Goal: Task Accomplishment & Management: Complete application form

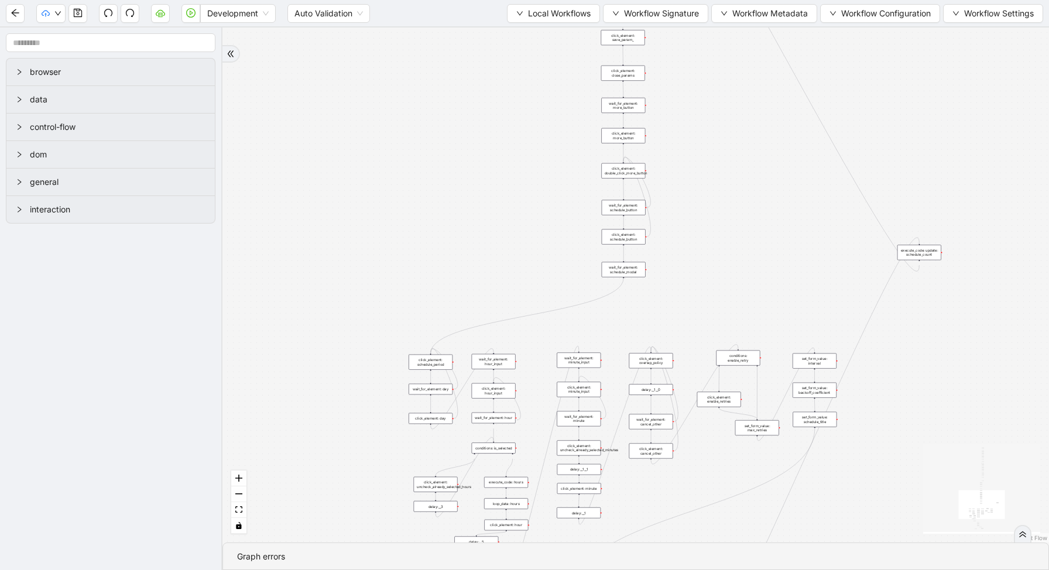
drag, startPoint x: 745, startPoint y: 466, endPoint x: 665, endPoint y: 280, distance: 202.8
click at [666, 280] on div "trigger new_tab: wait_until_loaded: wait_for_element: param_menu click_element:…" at bounding box center [635, 285] width 826 height 515
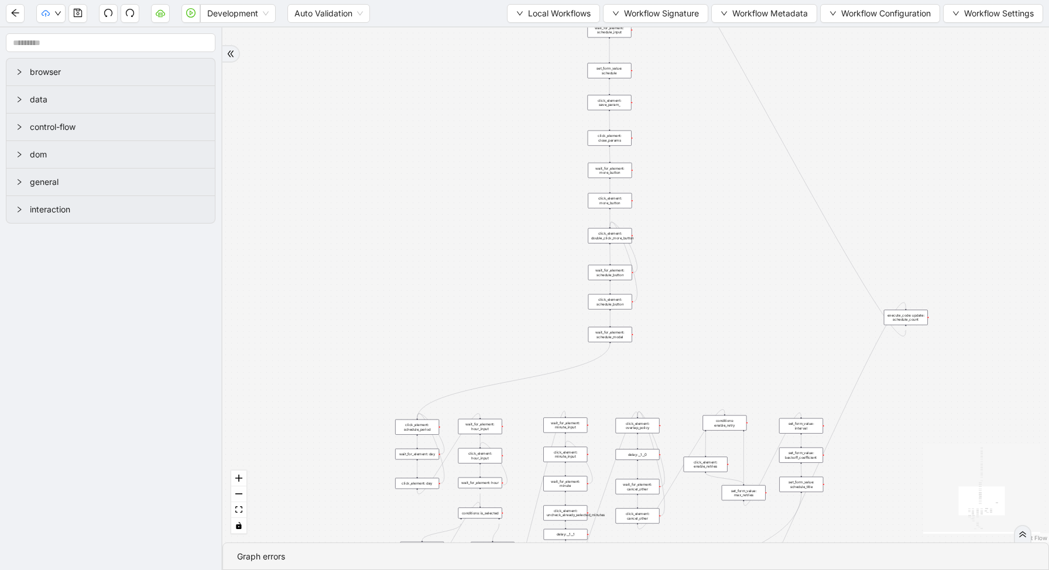
drag, startPoint x: 706, startPoint y: 273, endPoint x: 688, endPoint y: 475, distance: 202.7
click at [689, 473] on div "trigger new_tab: wait_until_loaded: wait_for_element: param_menu click_element:…" at bounding box center [635, 285] width 826 height 515
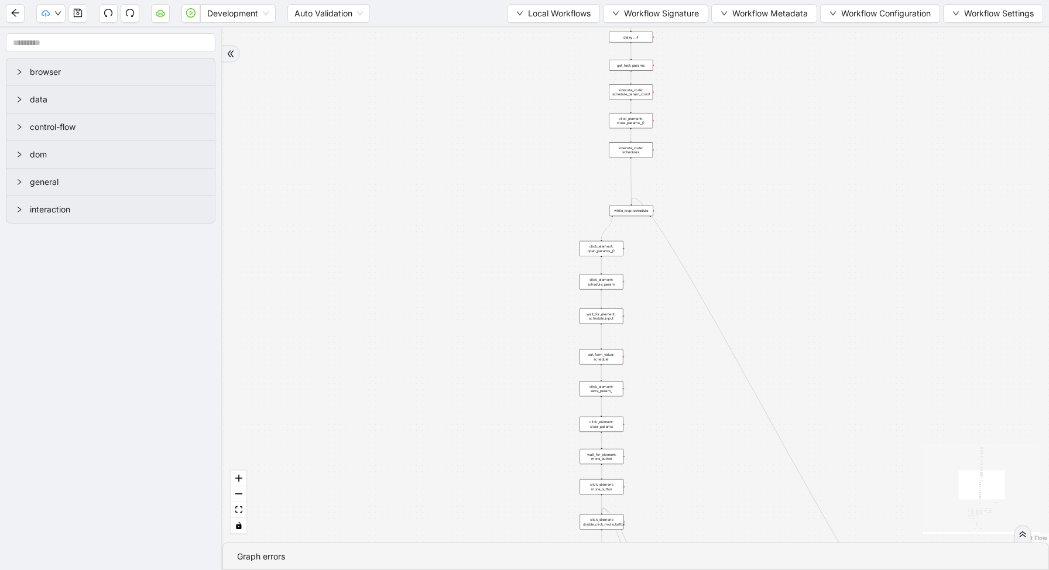
drag, startPoint x: 671, startPoint y: 205, endPoint x: 671, endPoint y: 368, distance: 163.2
click at [672, 369] on div "trigger new_tab: wait_until_loaded: wait_for_element: param_menu click_element:…" at bounding box center [635, 285] width 826 height 515
drag, startPoint x: 669, startPoint y: 224, endPoint x: 659, endPoint y: 251, distance: 28.5
click at [659, 251] on div "trigger new_tab: wait_until_loaded: wait_for_element: param_menu click_element:…" at bounding box center [635, 285] width 826 height 515
click at [640, 194] on div "while_loop: schedule" at bounding box center [635, 192] width 73 height 18
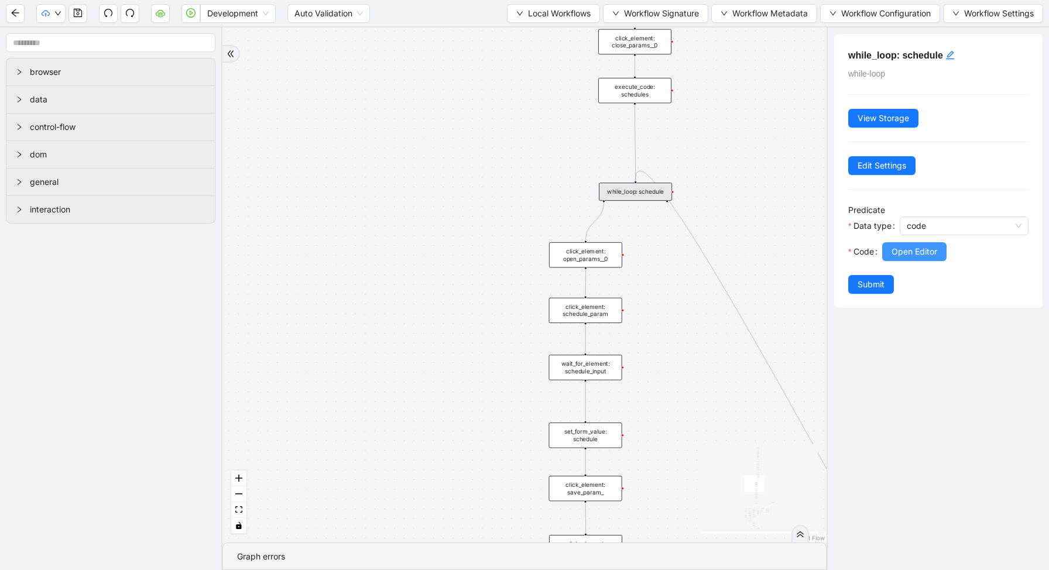
click at [888, 254] on button "Open Editor" at bounding box center [914, 251] width 64 height 19
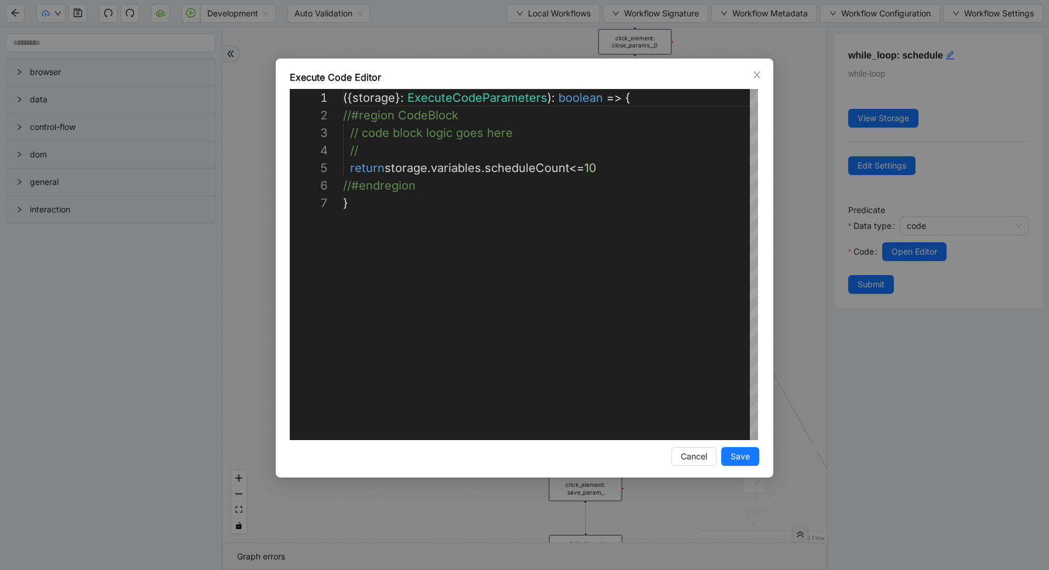
click at [778, 154] on div "**********" at bounding box center [524, 285] width 1049 height 570
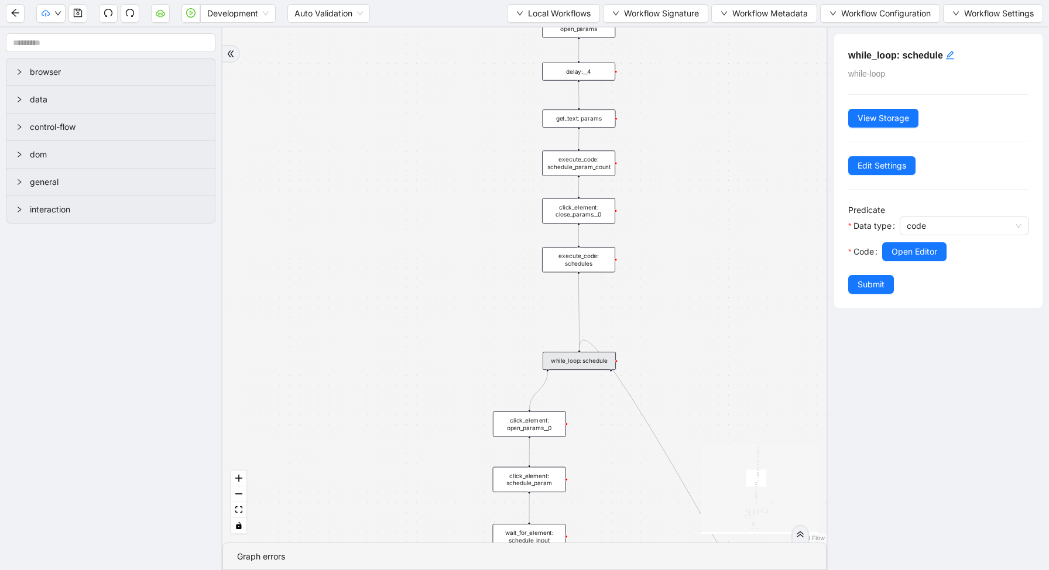
drag, startPoint x: 694, startPoint y: 126, endPoint x: 634, endPoint y: 303, distance: 186.0
click at [635, 303] on div "trigger new_tab: wait_until_loaded: wait_for_element: param_menu click_element:…" at bounding box center [524, 285] width 604 height 515
click at [584, 273] on div "execute_code: schedules" at bounding box center [575, 266] width 73 height 25
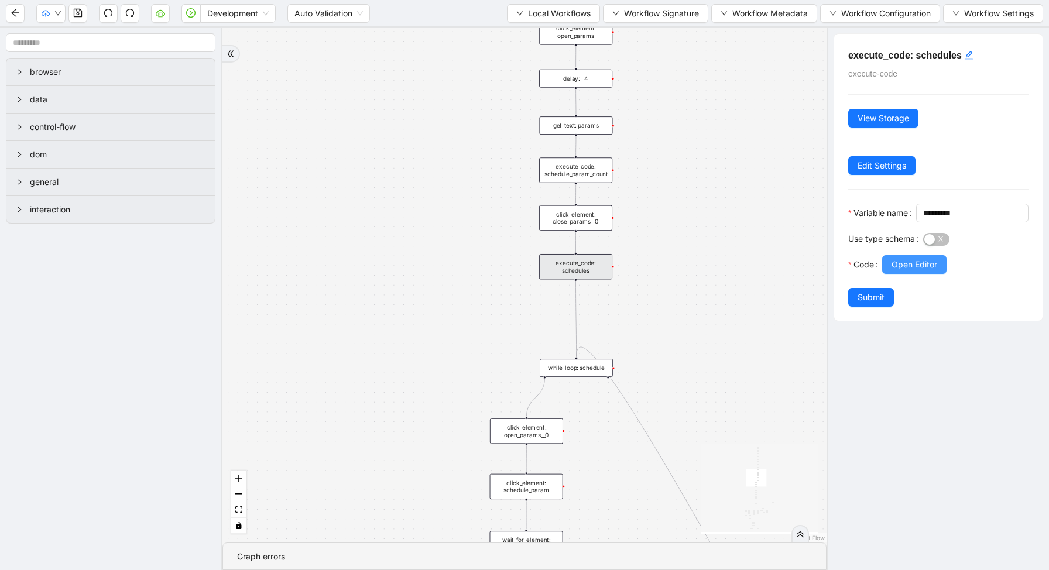
click at [920, 274] on button "Open Editor" at bounding box center [914, 264] width 64 height 19
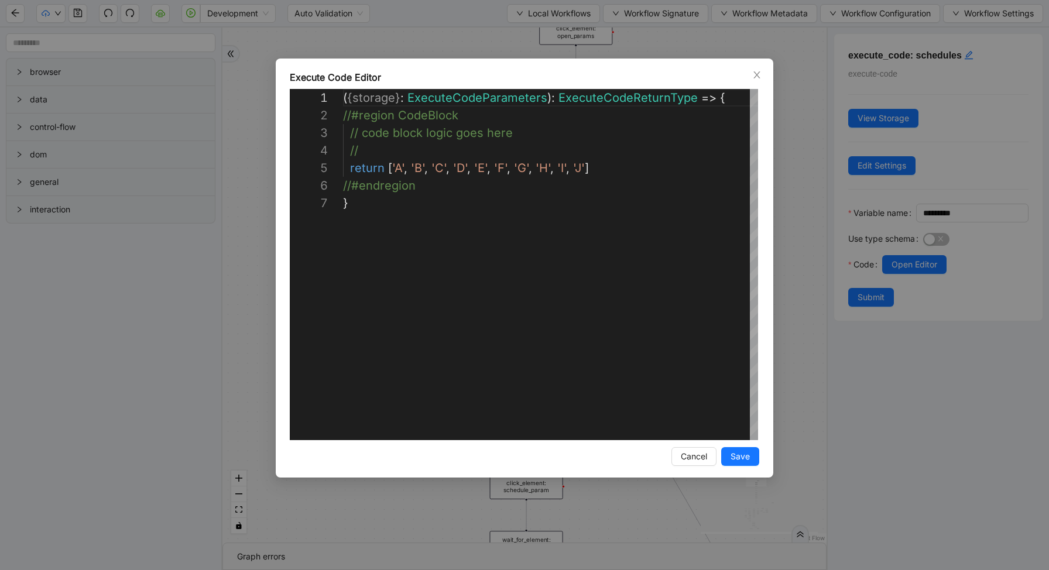
click at [804, 204] on div "**********" at bounding box center [524, 285] width 1049 height 570
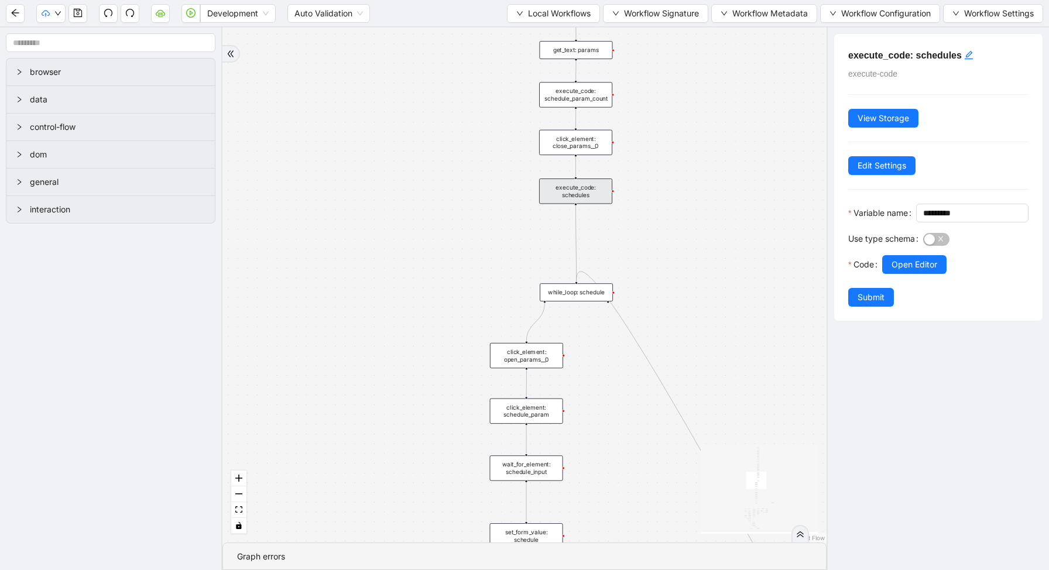
drag, startPoint x: 659, startPoint y: 378, endPoint x: 659, endPoint y: 274, distance: 104.2
click at [659, 274] on div "trigger new_tab: wait_until_loaded: wait_for_element: param_menu click_element:…" at bounding box center [524, 285] width 604 height 515
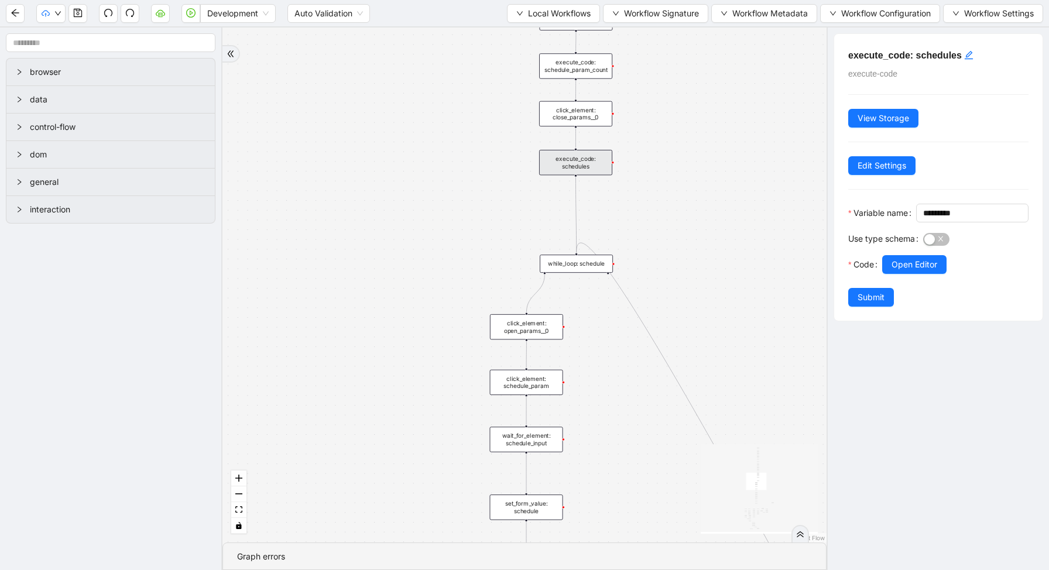
click at [592, 265] on div "while_loop: schedule" at bounding box center [575, 264] width 73 height 18
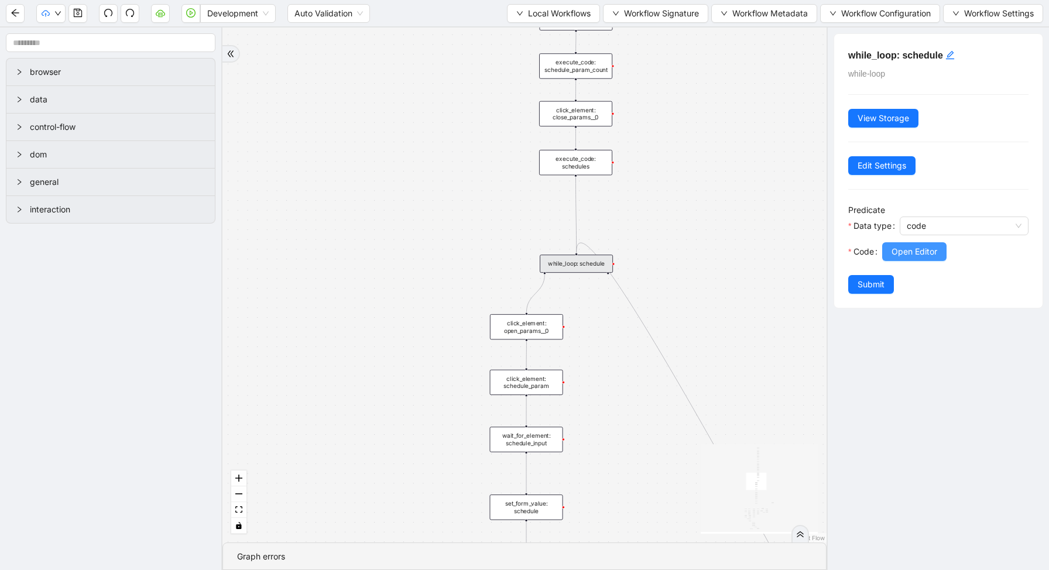
click at [929, 251] on span "Open Editor" at bounding box center [914, 251] width 46 height 13
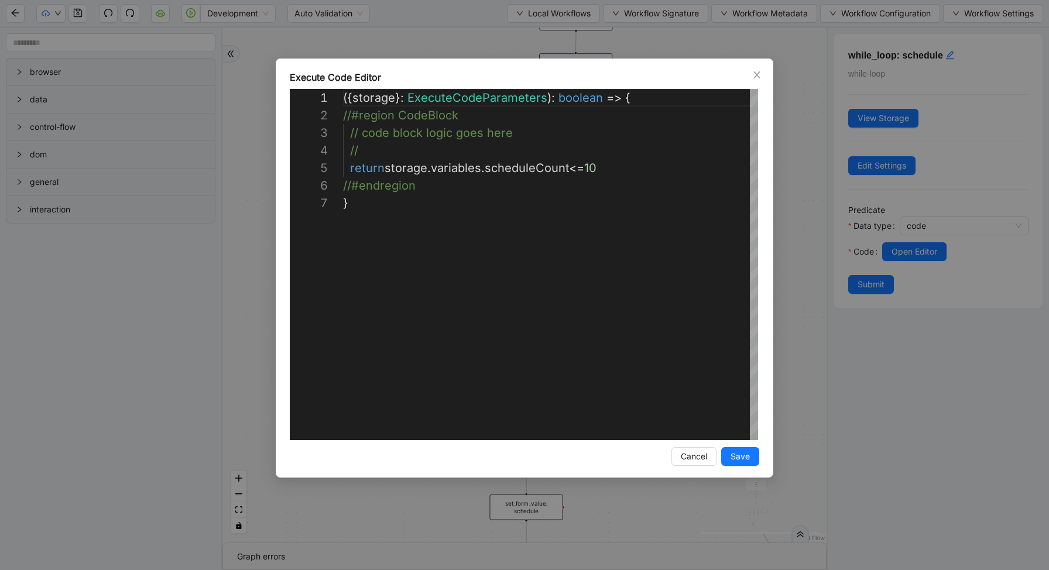
click at [800, 249] on div "**********" at bounding box center [524, 285] width 1049 height 570
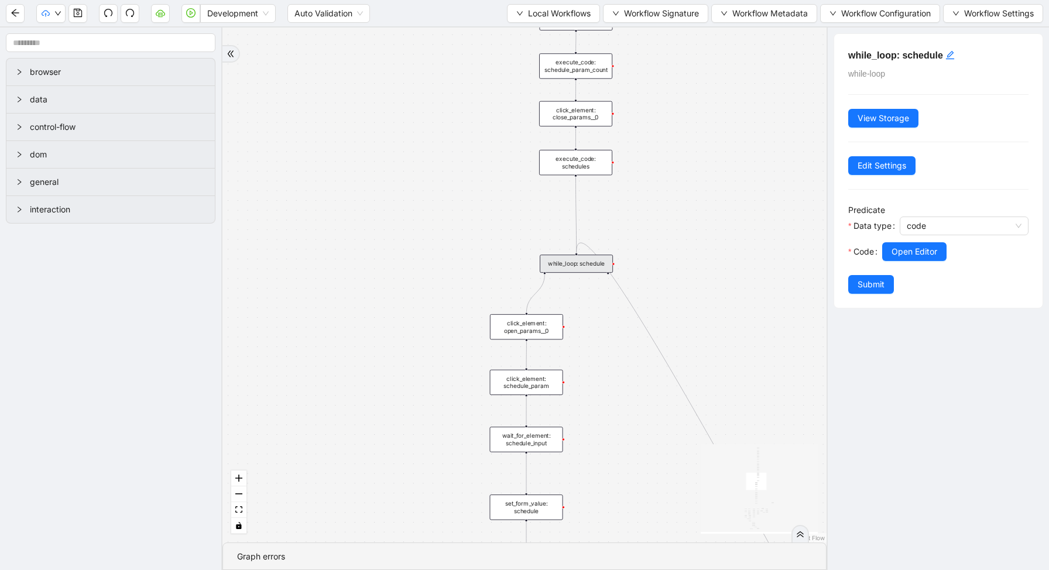
click at [547, 325] on div "click_element: open_params__0" at bounding box center [526, 326] width 73 height 25
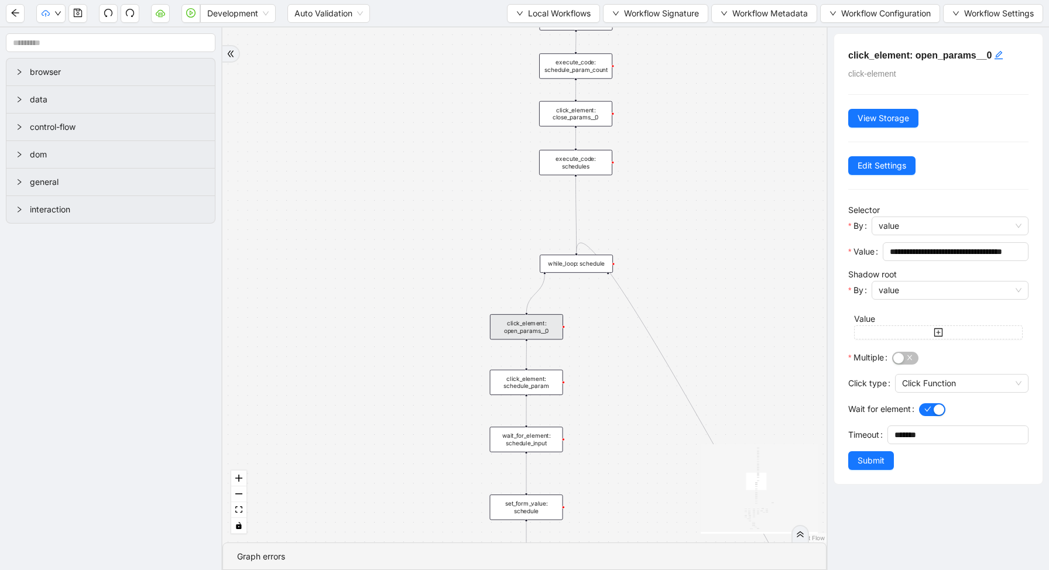
click at [637, 413] on div "trigger new_tab: wait_until_loaded: wait_for_element: param_menu click_element:…" at bounding box center [524, 285] width 604 height 515
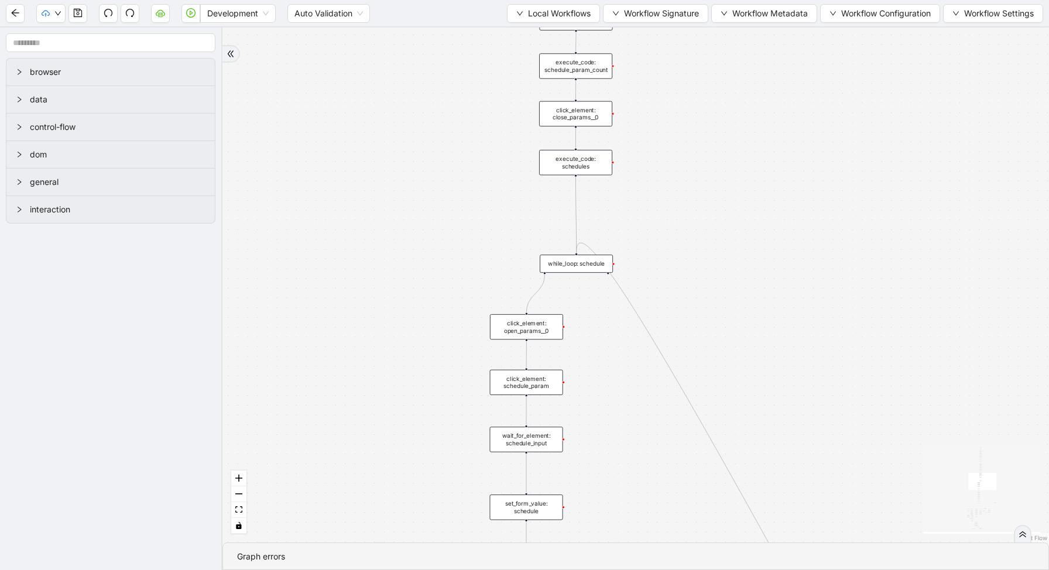
click at [594, 166] on div "execute_code: schedules" at bounding box center [575, 162] width 73 height 25
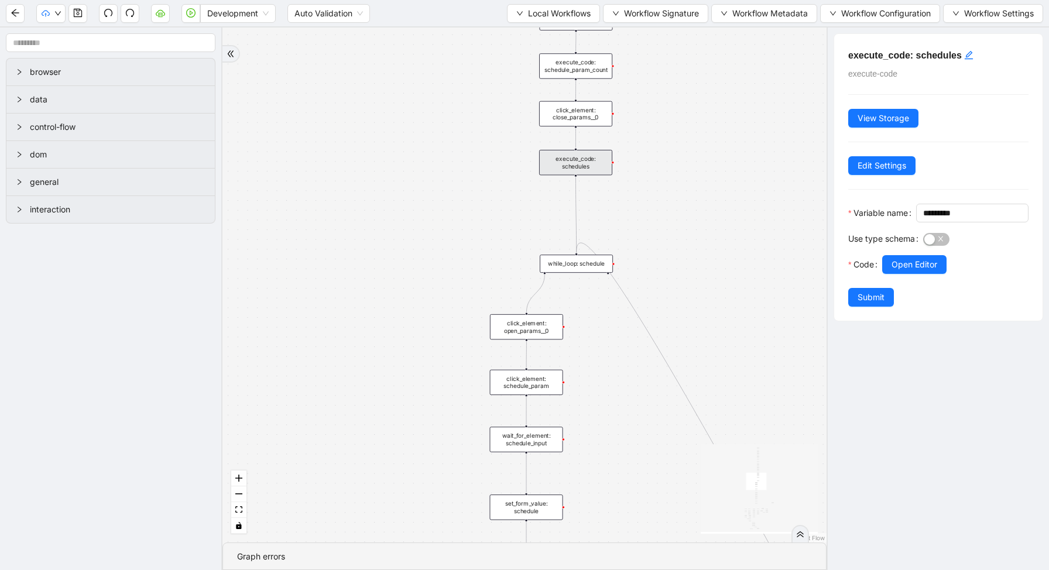
click at [692, 302] on div "trigger new_tab: wait_until_loaded: wait_for_element: param_menu click_element:…" at bounding box center [524, 285] width 604 height 515
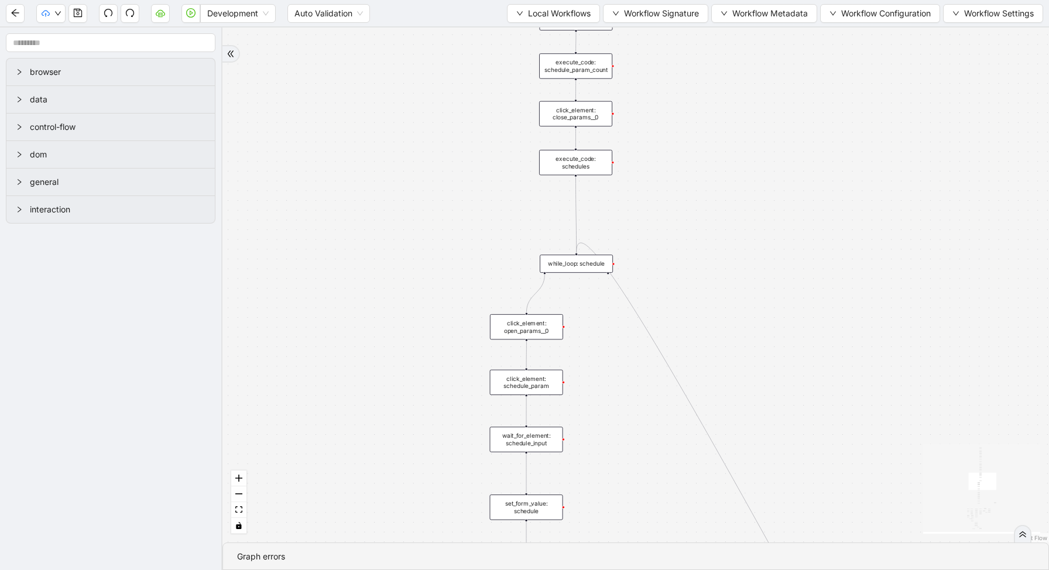
click at [584, 264] on div "while_loop: schedule" at bounding box center [575, 264] width 73 height 18
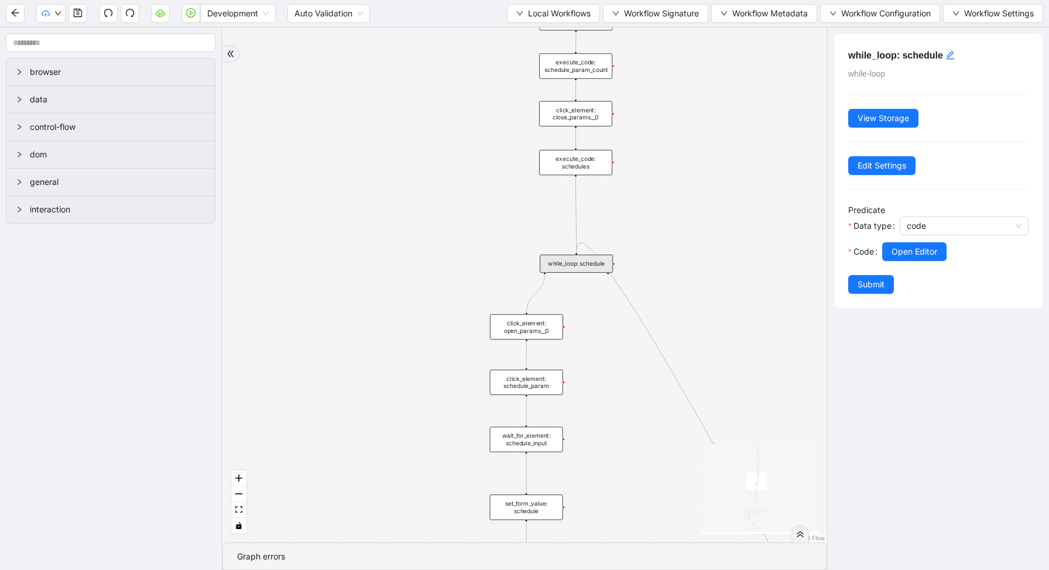
click at [873, 248] on span "Code" at bounding box center [863, 251] width 20 height 13
click at [890, 253] on button "Open Editor" at bounding box center [914, 251] width 64 height 19
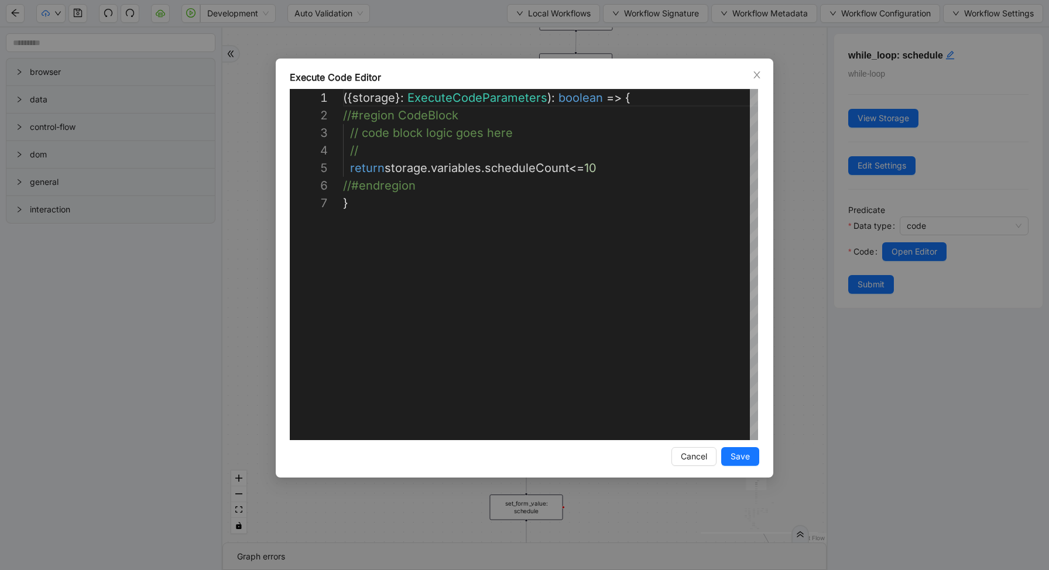
click at [794, 266] on div "**********" at bounding box center [524, 285] width 1049 height 570
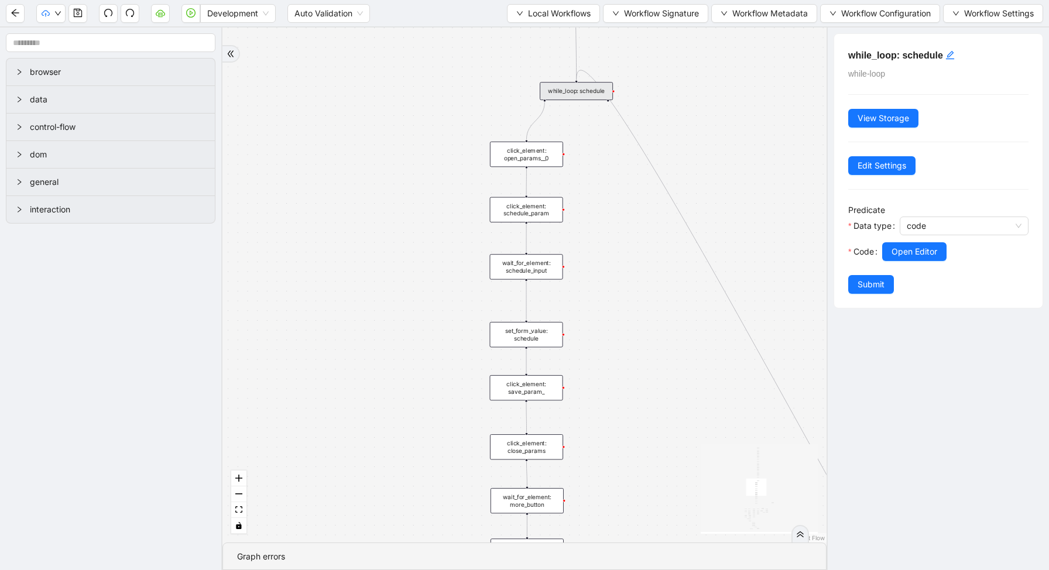
drag, startPoint x: 655, startPoint y: 445, endPoint x: 649, endPoint y: 190, distance: 255.2
click at [651, 193] on div "trigger new_tab: wait_until_loaded: wait_for_element: param_menu click_element:…" at bounding box center [524, 285] width 604 height 515
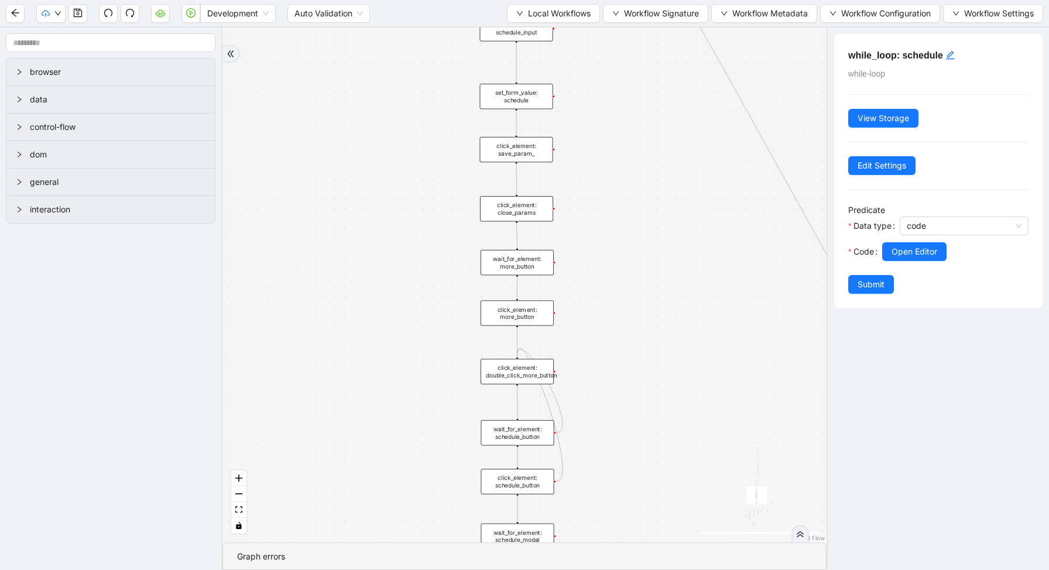
drag, startPoint x: 644, startPoint y: 370, endPoint x: 640, endPoint y: 171, distance: 198.4
click at [640, 173] on div "trigger new_tab: wait_until_loaded: wait_for_element: param_menu click_element:…" at bounding box center [524, 285] width 604 height 515
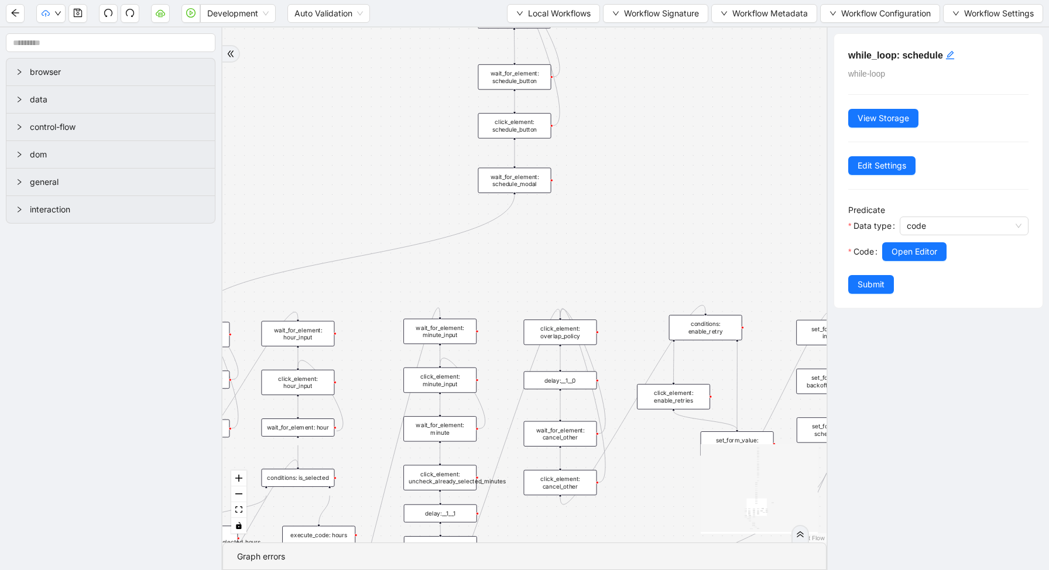
drag, startPoint x: 637, startPoint y: 273, endPoint x: 631, endPoint y: -63, distance: 335.9
click at [631, 0] on html "Development Auto Validation Local Workflows Workflow Signature Workflow Metadat…" at bounding box center [524, 285] width 1049 height 570
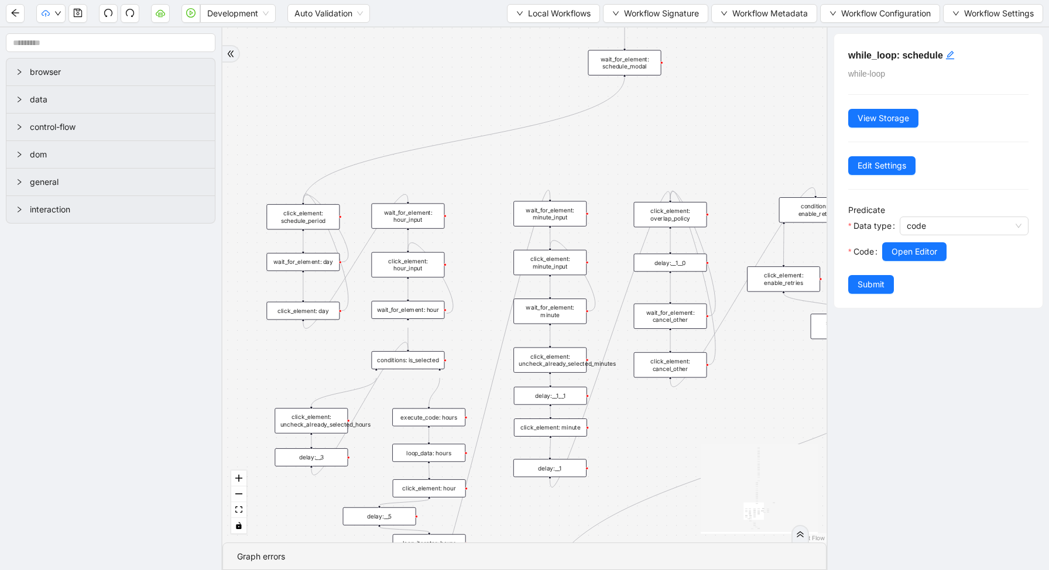
drag, startPoint x: 593, startPoint y: 251, endPoint x: 704, endPoint y: 152, distance: 149.2
click at [704, 152] on div "trigger new_tab: wait_until_loaded: wait_for_element: param_menu click_element:…" at bounding box center [524, 285] width 604 height 515
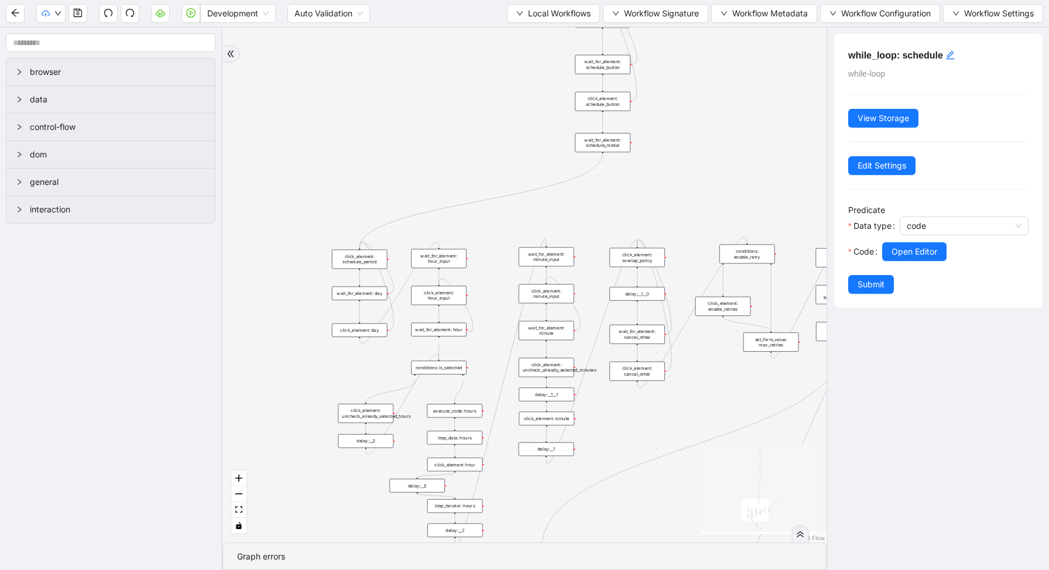
drag, startPoint x: 721, startPoint y: 97, endPoint x: 664, endPoint y: 323, distance: 233.6
click at [665, 324] on div "trigger new_tab: wait_until_loaded: wait_for_element: param_menu click_element:…" at bounding box center [524, 285] width 604 height 515
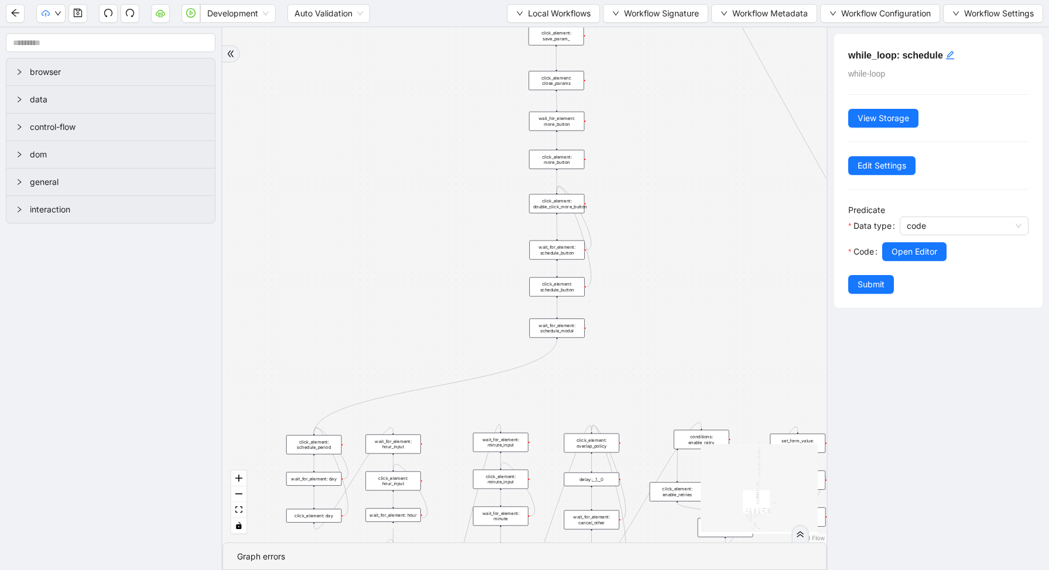
drag, startPoint x: 630, startPoint y: 114, endPoint x: 630, endPoint y: 280, distance: 166.2
click at [630, 281] on div "trigger new_tab: wait_until_loaded: wait_for_element: param_menu click_element:…" at bounding box center [524, 285] width 604 height 515
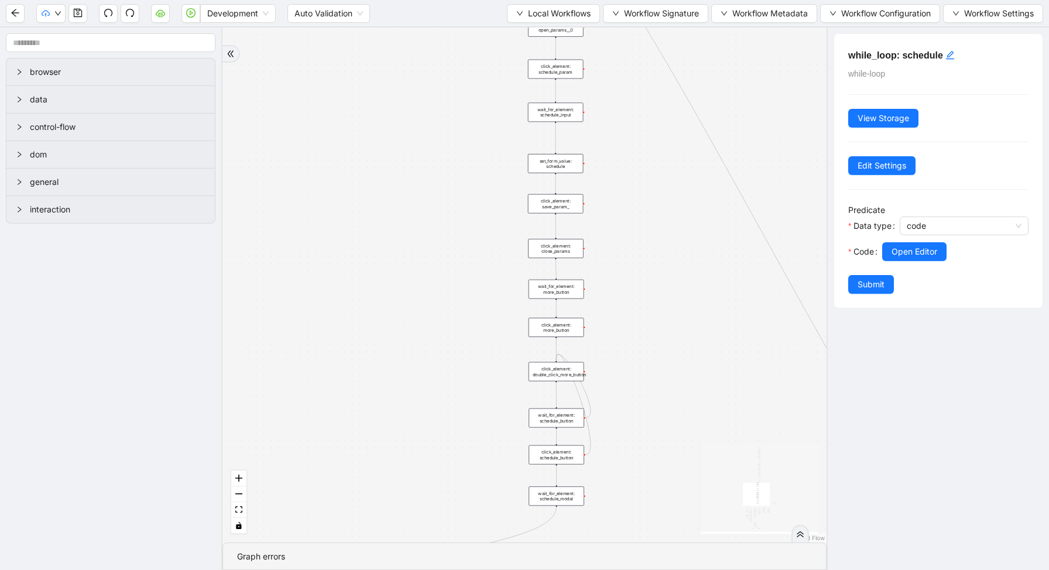
click at [563, 76] on div "click_element: schedule_param" at bounding box center [556, 69] width 56 height 19
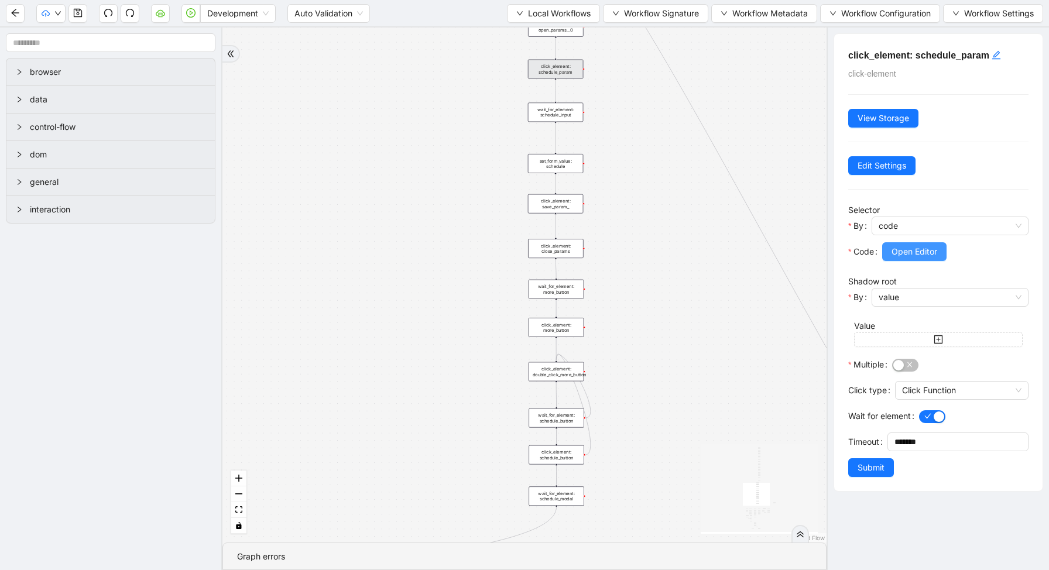
click at [908, 253] on span "Open Editor" at bounding box center [914, 251] width 46 height 13
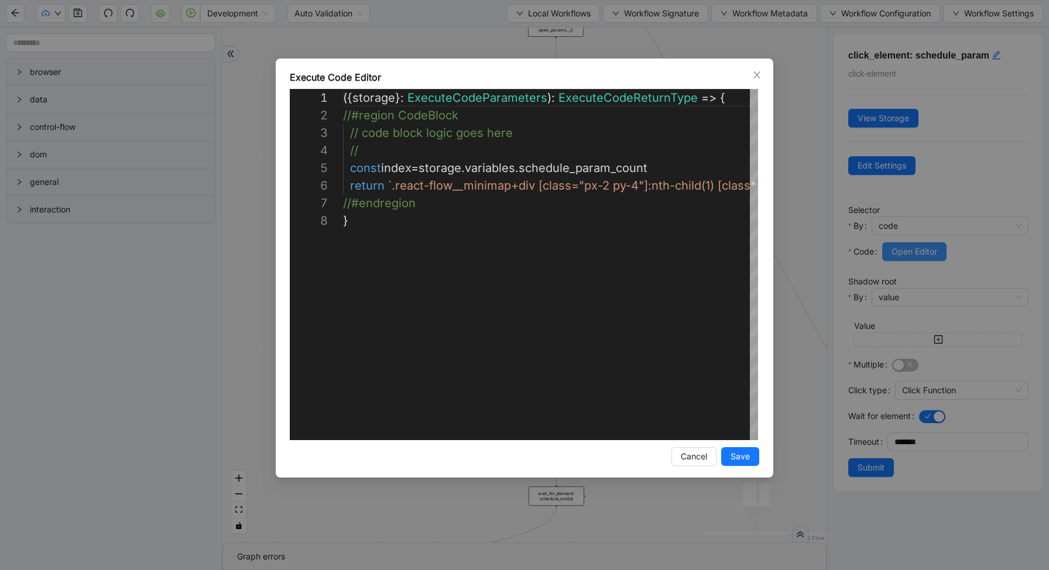
scroll to position [123, 0]
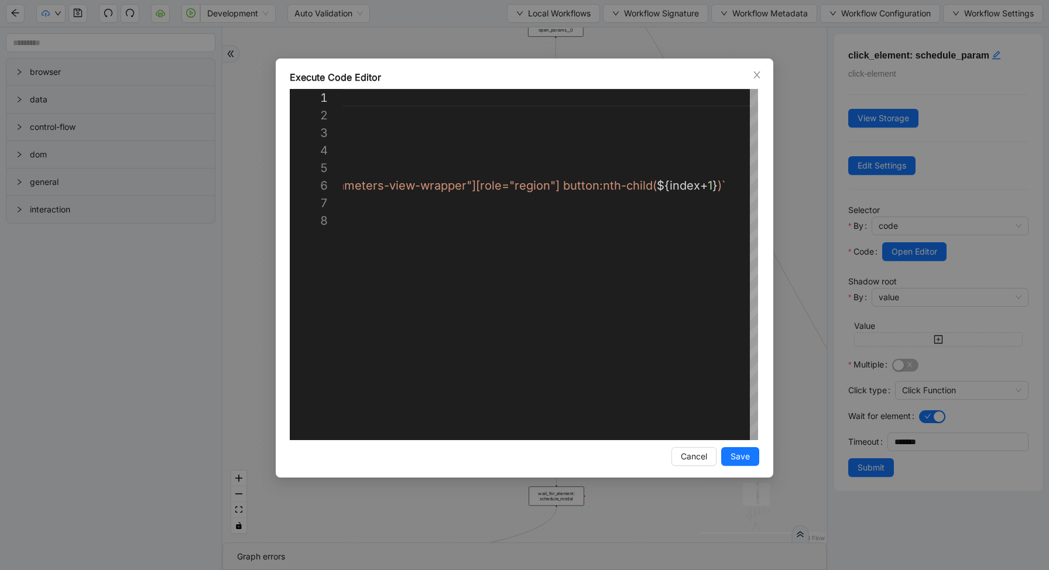
click at [783, 181] on div "**********" at bounding box center [524, 285] width 1049 height 570
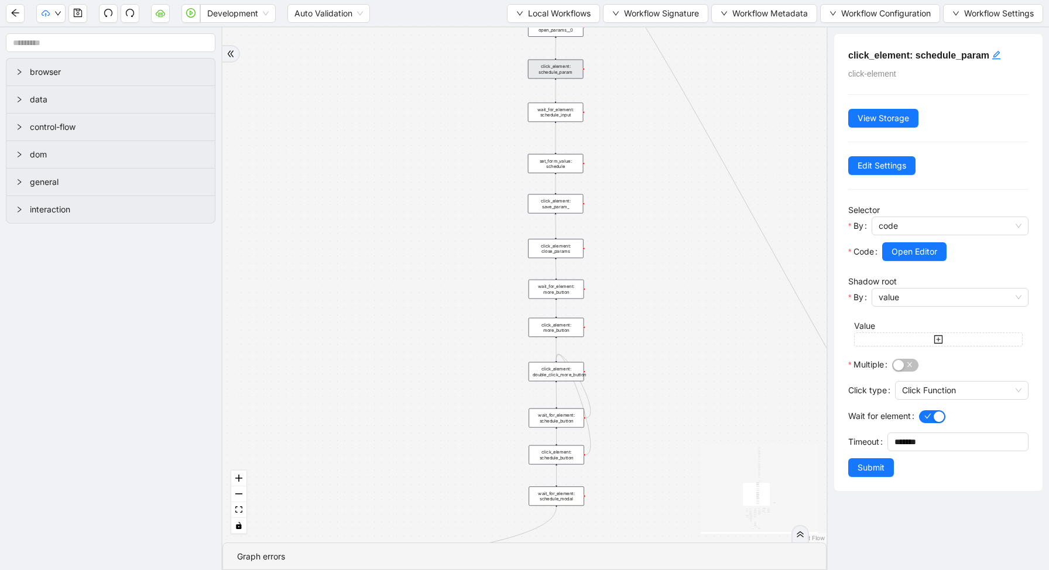
click at [553, 164] on div "set_form_value: schedule" at bounding box center [556, 163] width 56 height 19
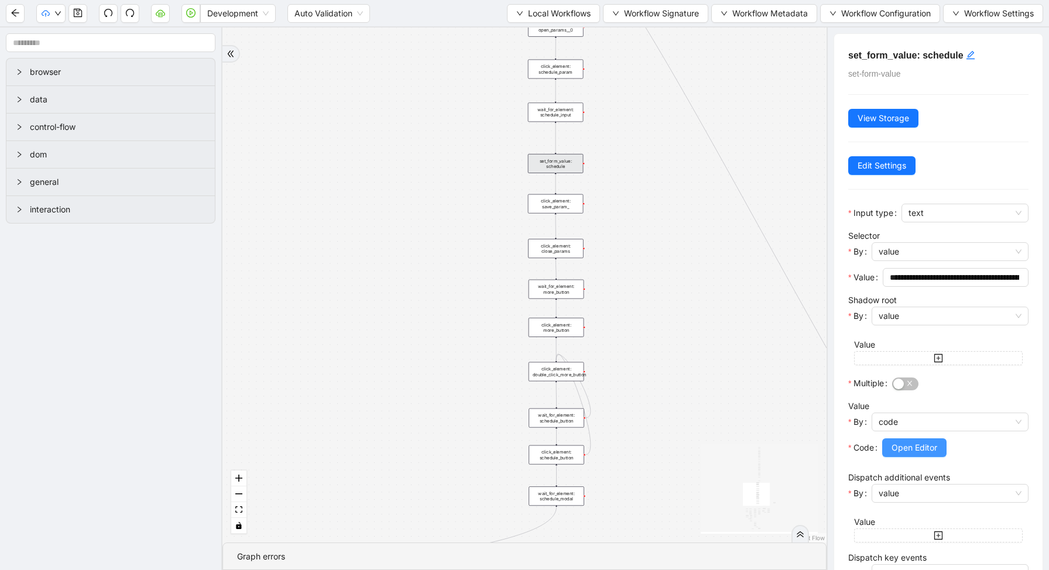
click at [902, 444] on span "Open Editor" at bounding box center [914, 447] width 46 height 13
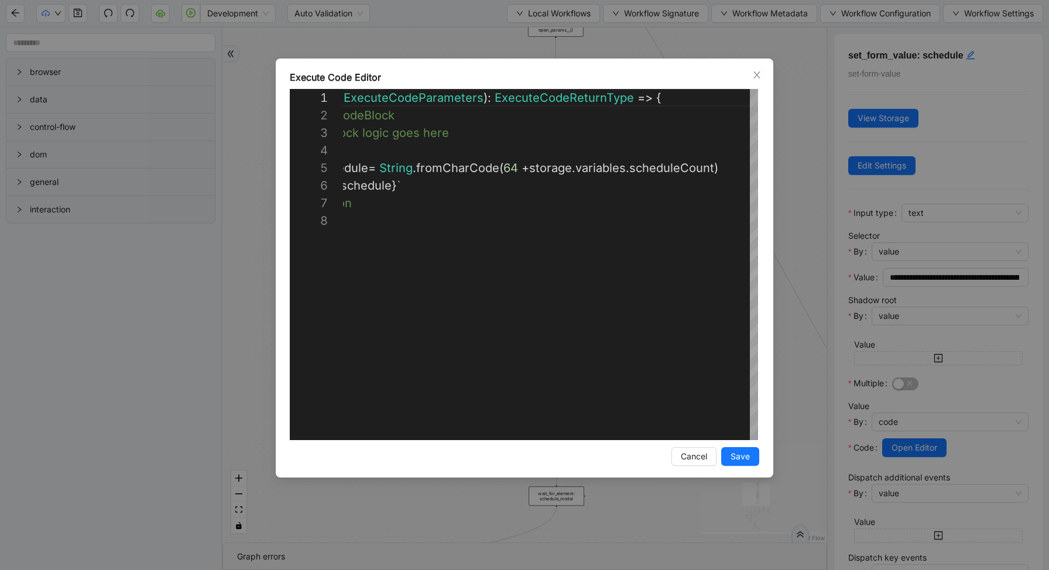
click at [795, 175] on div "**********" at bounding box center [524, 285] width 1049 height 570
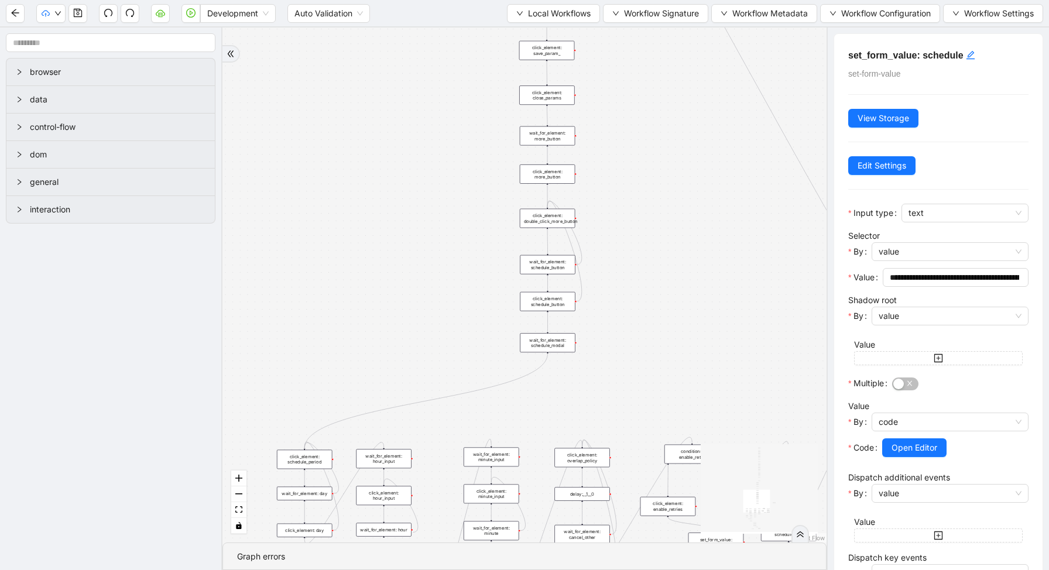
drag, startPoint x: 624, startPoint y: 316, endPoint x: 611, endPoint y: 52, distance: 264.2
click at [613, 71] on div "trigger new_tab: wait_until_loaded: wait_for_element: param_menu click_element:…" at bounding box center [524, 285] width 604 height 515
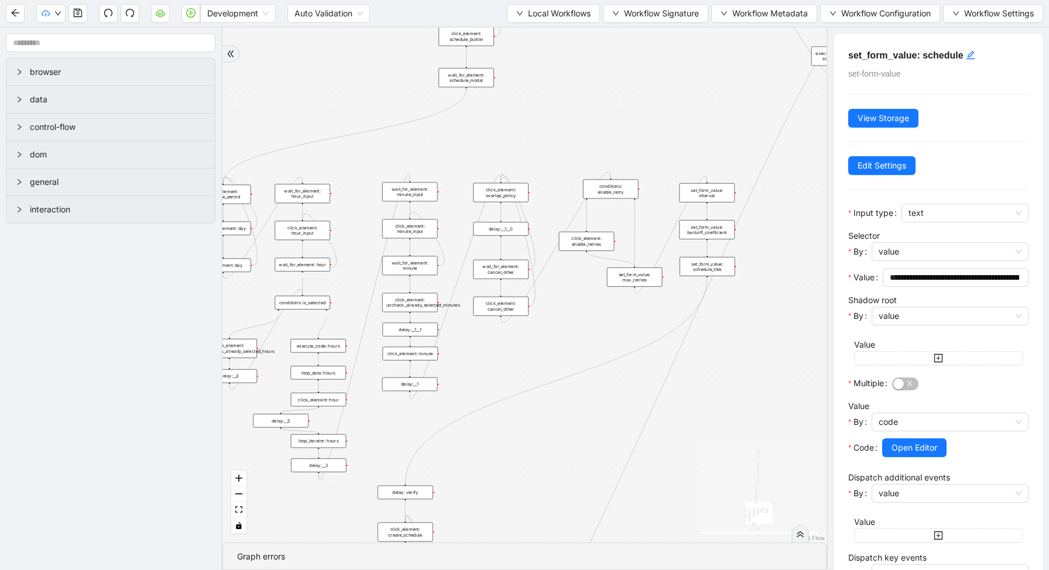
drag, startPoint x: 649, startPoint y: 259, endPoint x: 556, endPoint y: 36, distance: 241.8
click at [556, 40] on div "trigger new_tab: wait_until_loaded: wait_for_element: param_menu click_element:…" at bounding box center [524, 285] width 604 height 515
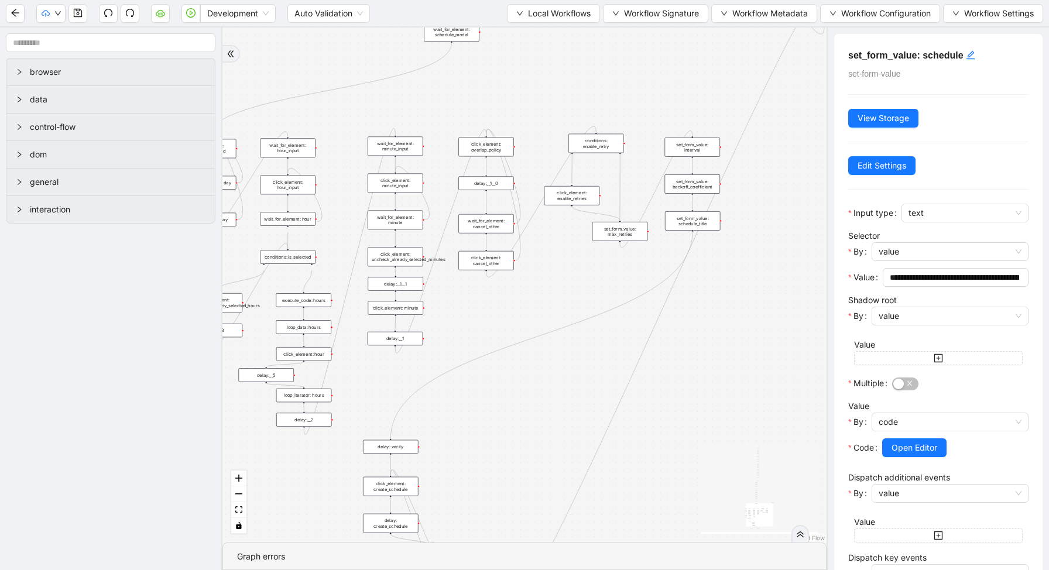
click at [700, 225] on div "set_form_value: schedule_title" at bounding box center [693, 220] width 56 height 19
click at [913, 442] on span "Open Editor" at bounding box center [914, 447] width 46 height 13
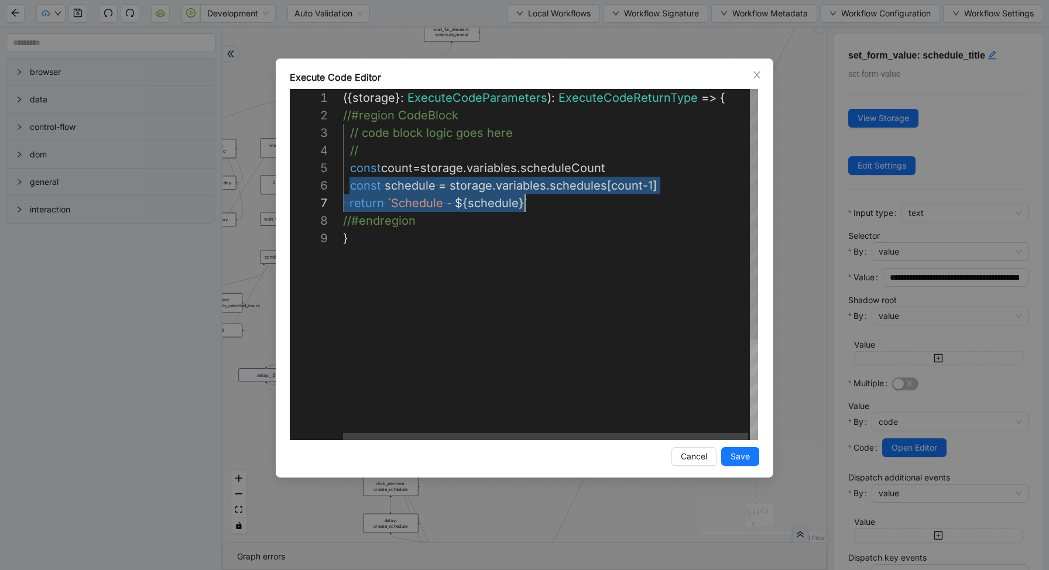
scroll to position [88, 310]
drag, startPoint x: 348, startPoint y: 188, endPoint x: 664, endPoint y: 190, distance: 315.4
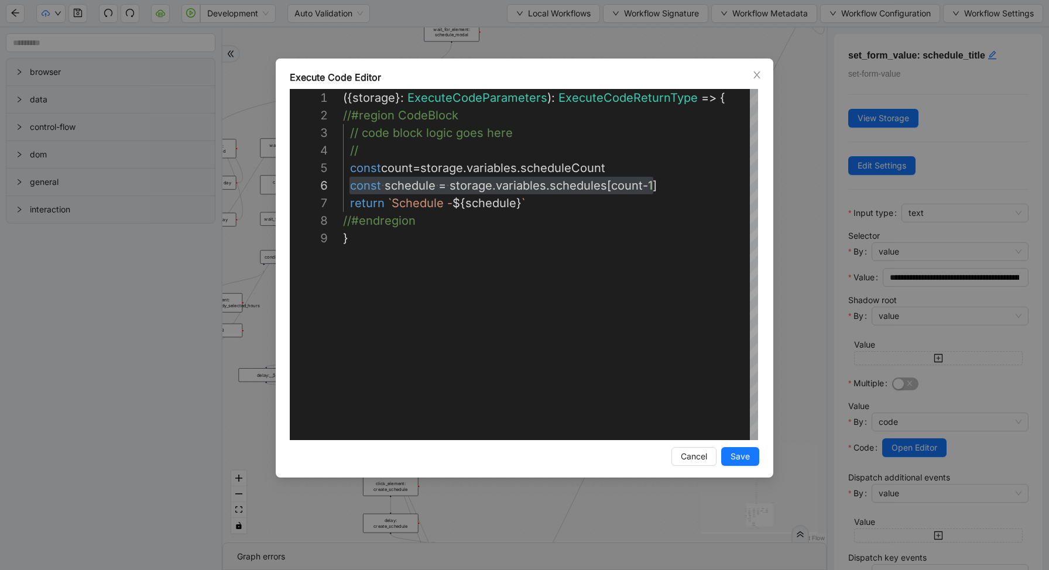
click at [807, 186] on div "**********" at bounding box center [524, 285] width 1049 height 570
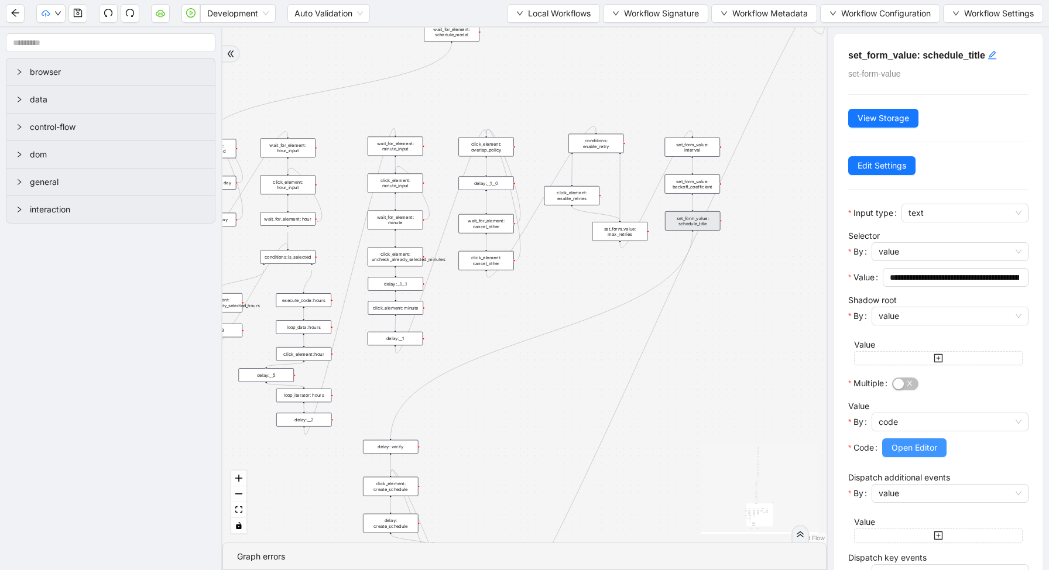
click at [933, 449] on span "Open Editor" at bounding box center [914, 447] width 46 height 13
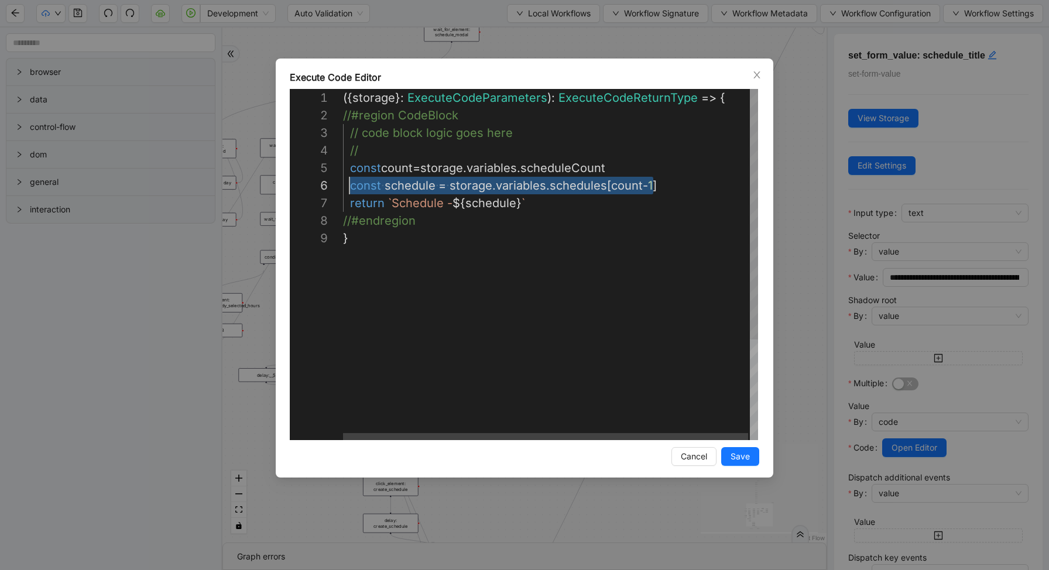
scroll to position [88, 6]
drag, startPoint x: 655, startPoint y: 188, endPoint x: 349, endPoint y: 188, distance: 305.4
click at [789, 169] on div "**********" at bounding box center [524, 285] width 1049 height 570
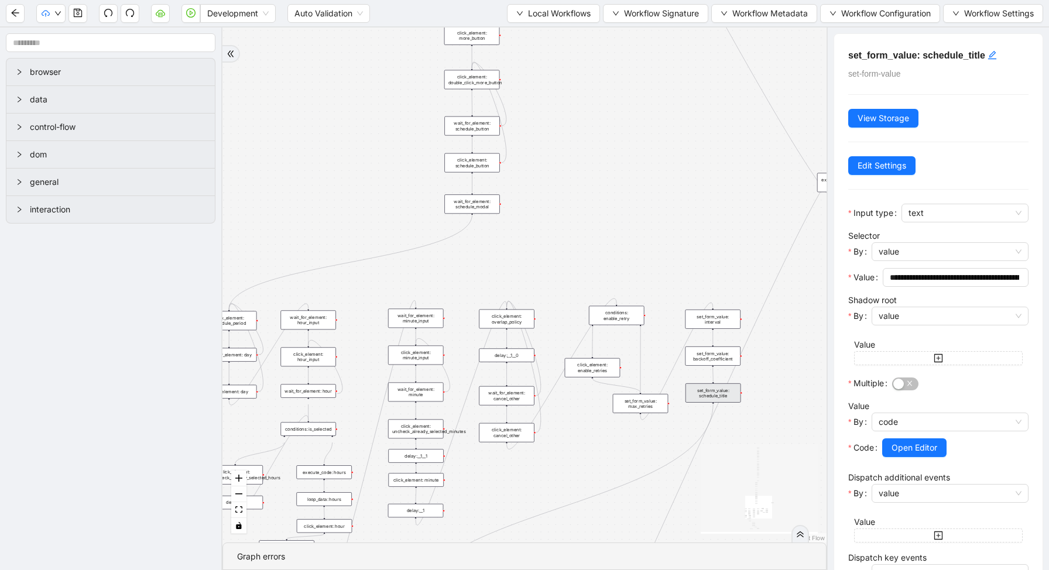
drag, startPoint x: 600, startPoint y: 67, endPoint x: 634, endPoint y: 385, distance: 319.6
click at [635, 384] on div "trigger new_tab: wait_until_loaded: wait_for_element: param_menu click_element:…" at bounding box center [524, 285] width 604 height 515
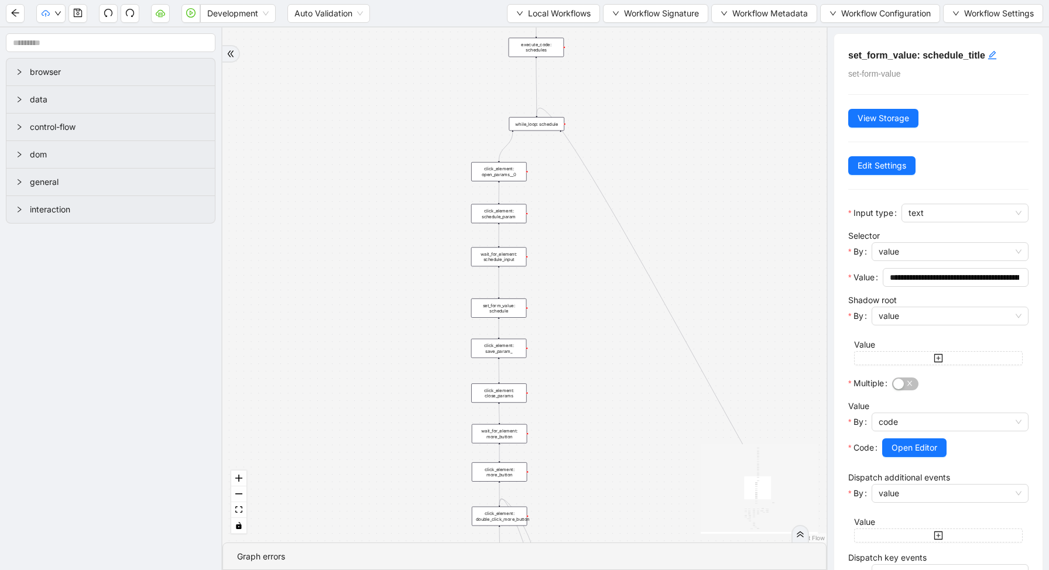
drag, startPoint x: 599, startPoint y: 217, endPoint x: 610, endPoint y: 517, distance: 299.8
click at [612, 518] on div "trigger new_tab: wait_until_loaded: wait_for_element: param_menu click_element:…" at bounding box center [524, 285] width 604 height 515
click at [508, 324] on div "set_form_value: schedule" at bounding box center [500, 317] width 56 height 19
click at [920, 446] on span "Open Editor" at bounding box center [914, 447] width 46 height 13
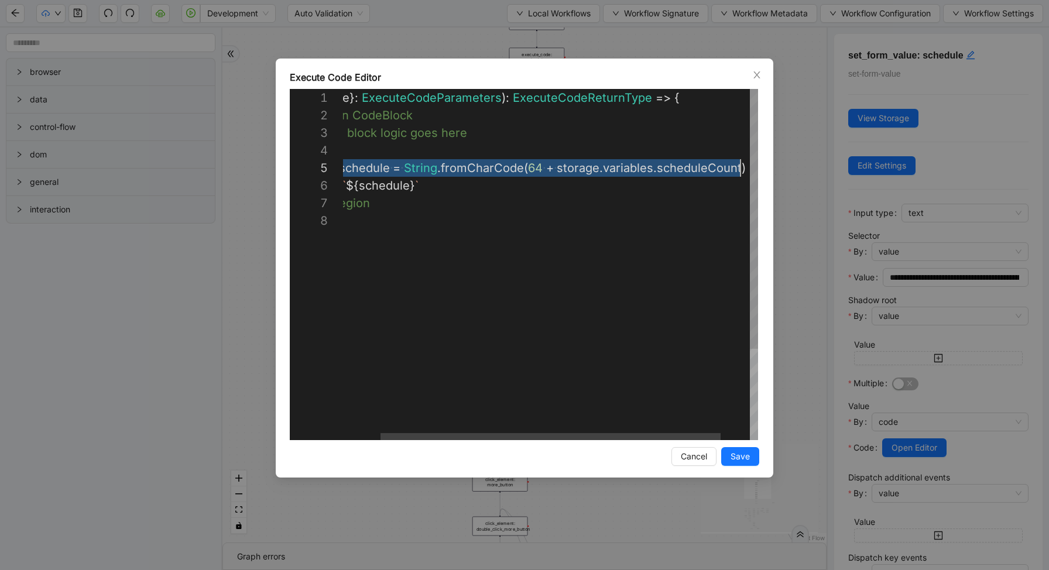
scroll to position [70, 443]
drag, startPoint x: 349, startPoint y: 168, endPoint x: 791, endPoint y: 168, distance: 441.8
paste textarea "Editor content;Press Alt+F1 for Accessibility Options."
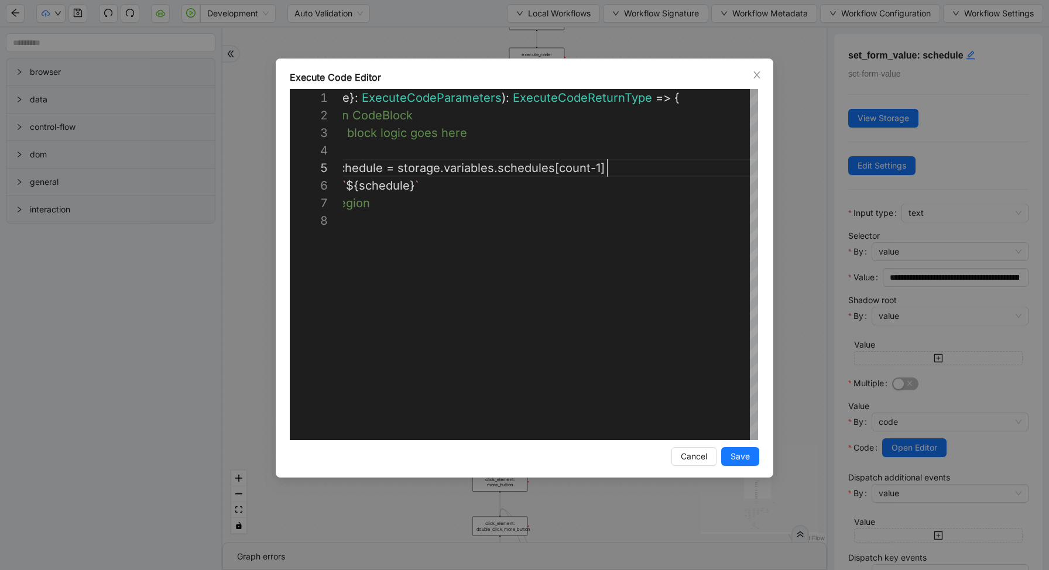
scroll to position [70, 310]
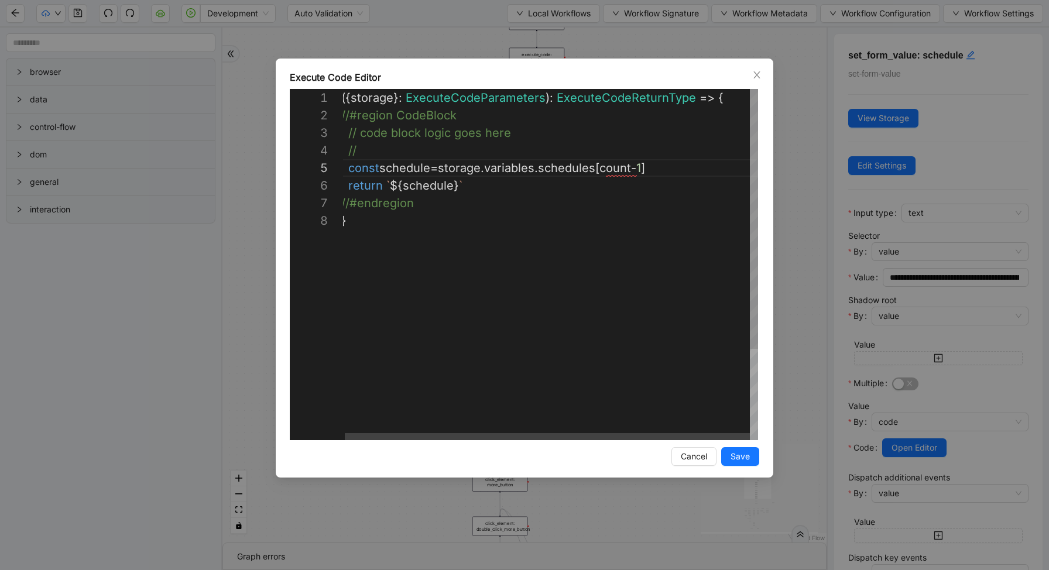
click at [561, 156] on div "({ storage }: ExecuteCodeParameters ): ExecuteCodeReturnType => { //#region Cod…" at bounding box center [549, 326] width 417 height 474
click at [451, 171] on div "({ storage }: ExecuteCodeParameters ): ExecuteCodeReturnType => { //#region Cod…" at bounding box center [551, 334] width 417 height 491
click at [628, 173] on div "({ storage }: ExecuteCodeParameters ): ExecuteCodeReturnType => { //#region Cod…" at bounding box center [551, 334] width 417 height 491
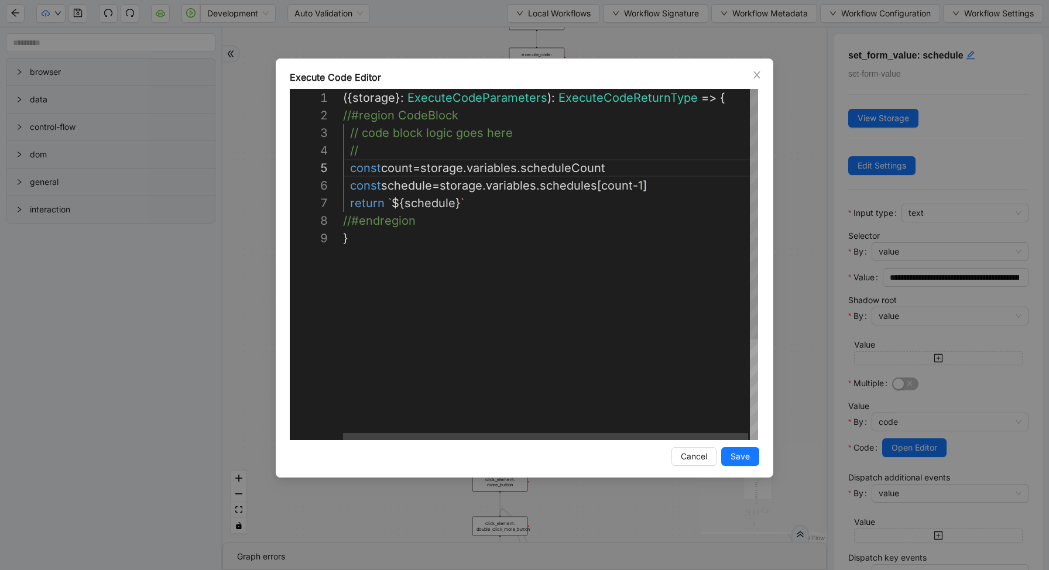
scroll to position [70, 269]
type textarea "**********"
click at [740, 463] on button "Save" at bounding box center [740, 456] width 38 height 19
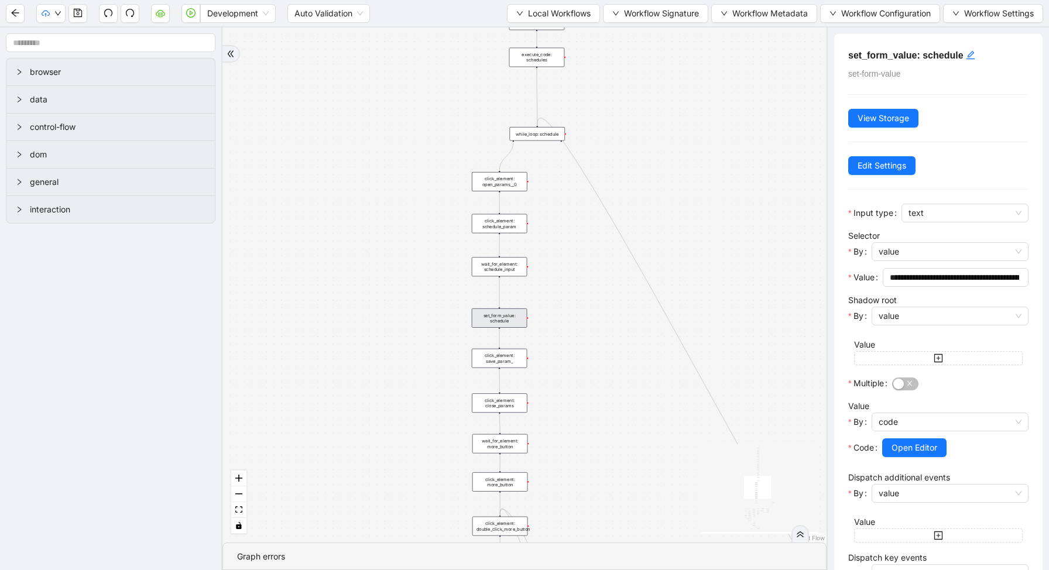
scroll to position [212, 0]
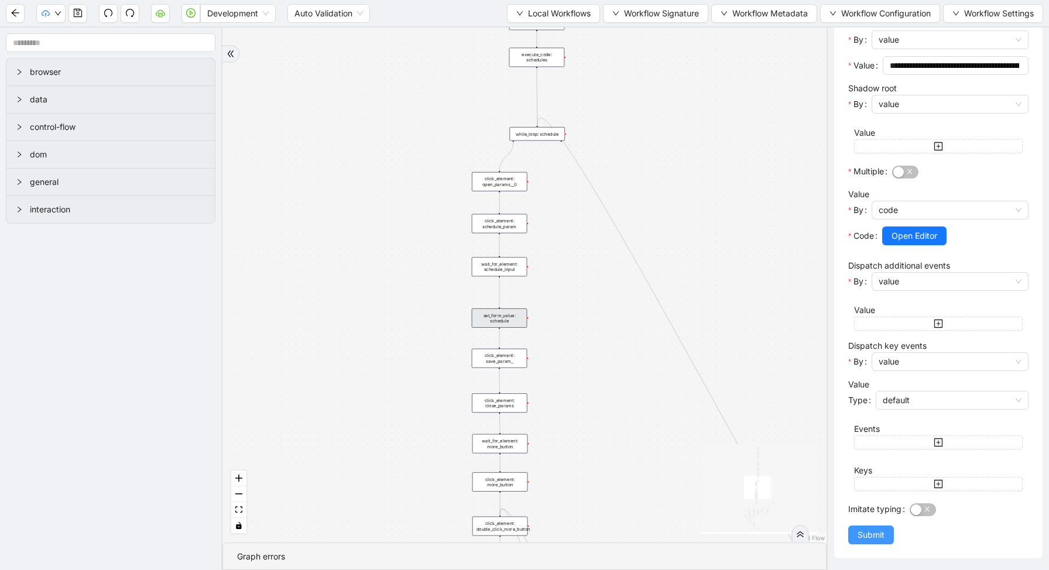
click at [877, 538] on span "Submit" at bounding box center [870, 534] width 27 height 13
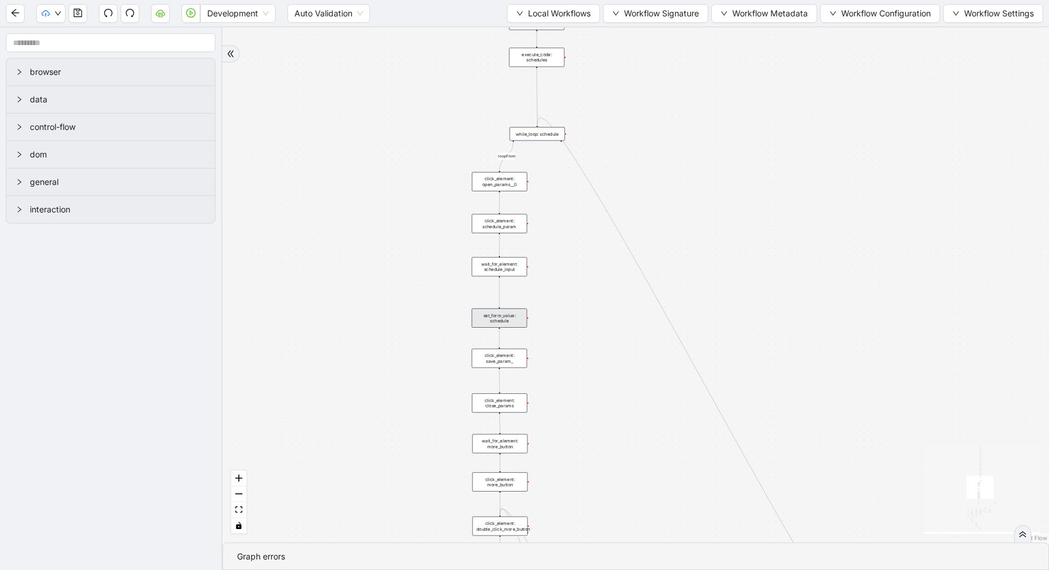
scroll to position [0, 0]
drag, startPoint x: 656, startPoint y: 373, endPoint x: 530, endPoint y: 68, distance: 330.0
click at [530, 77] on div "fallback enable_retry has_error fallback is_selected fallback create_schedule_d…" at bounding box center [635, 285] width 826 height 515
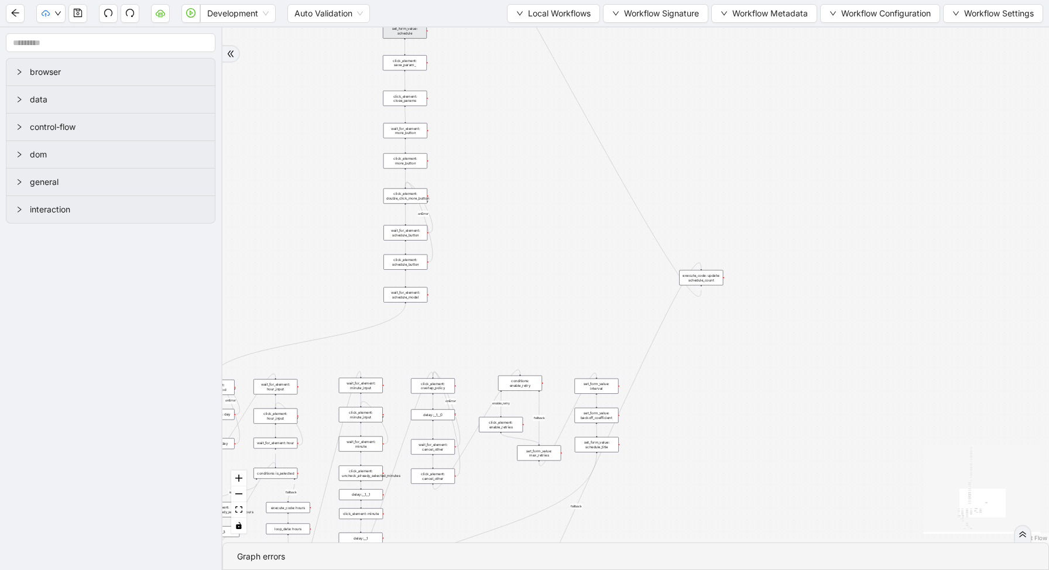
click at [604, 446] on div "set_form_value: schedule_title" at bounding box center [597, 444] width 44 height 15
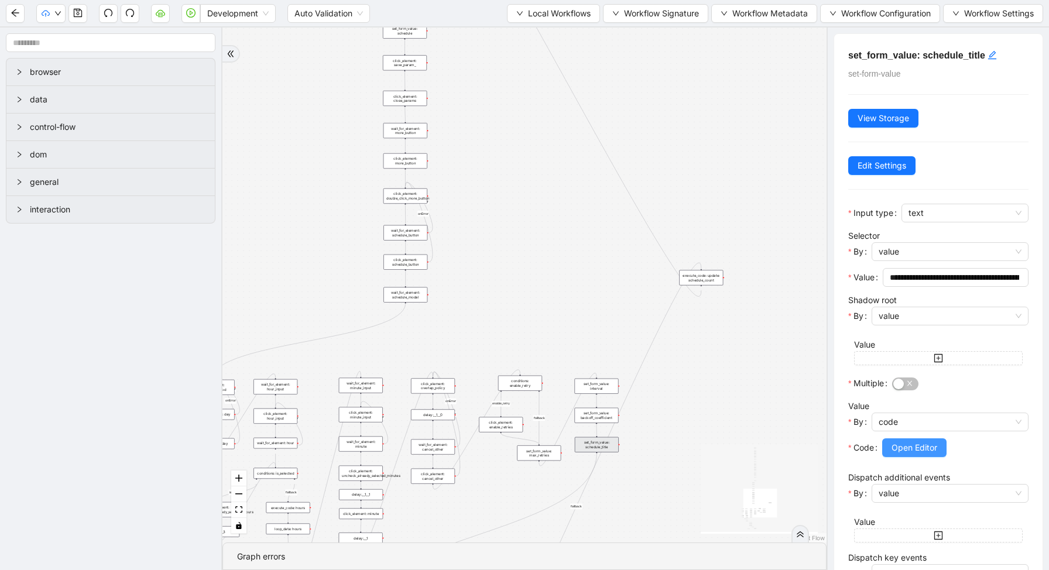
click at [896, 448] on span "Open Editor" at bounding box center [914, 447] width 46 height 13
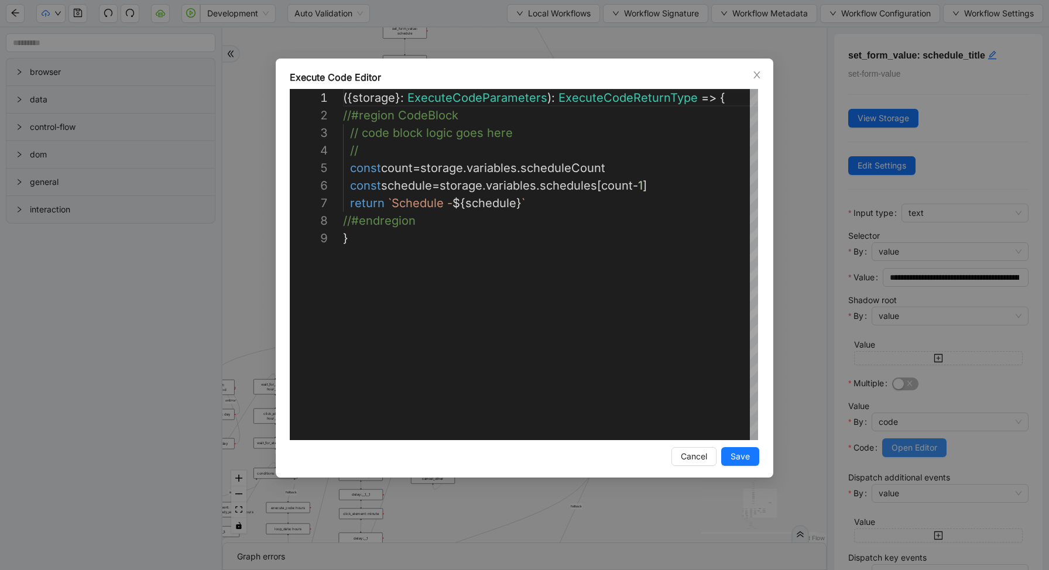
scroll to position [140, 0]
click at [799, 208] on div "**********" at bounding box center [524, 285] width 1049 height 570
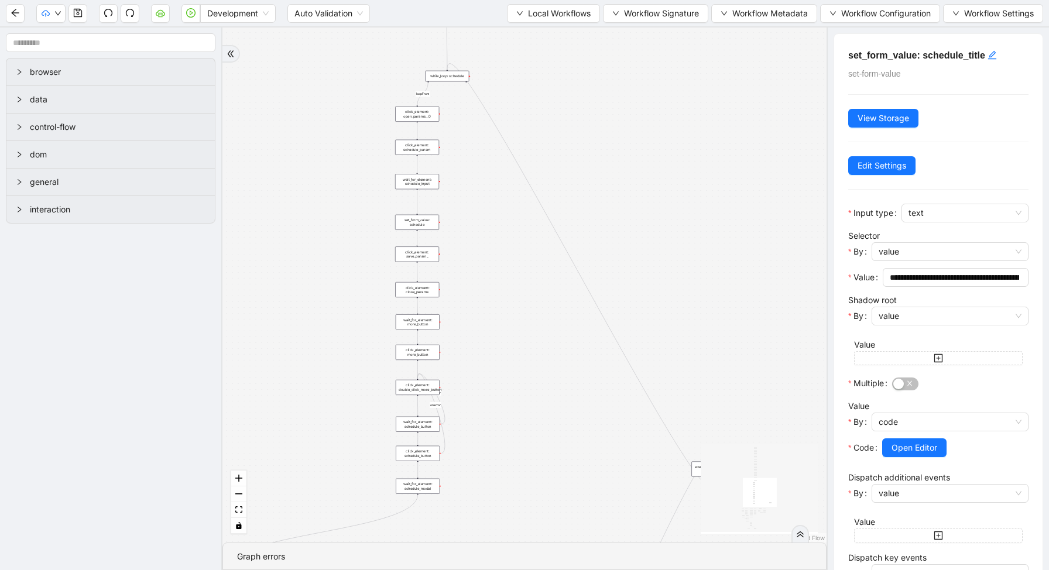
drag, startPoint x: 536, startPoint y: 140, endPoint x: 567, endPoint y: 445, distance: 307.0
click at [568, 445] on div "fallback enable_retry has_error fallback is_selected fallback create_schedule_d…" at bounding box center [524, 285] width 604 height 515
click at [448, 310] on div "wait_for_element: schedule_input" at bounding box center [437, 307] width 44 height 15
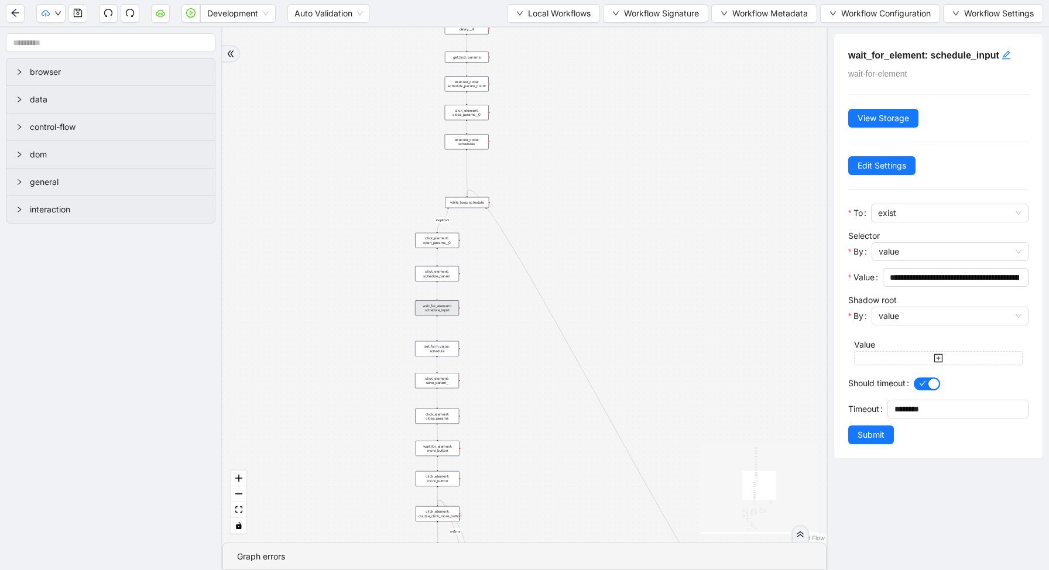
click at [442, 346] on div "set_form_value: schedule" at bounding box center [437, 348] width 44 height 15
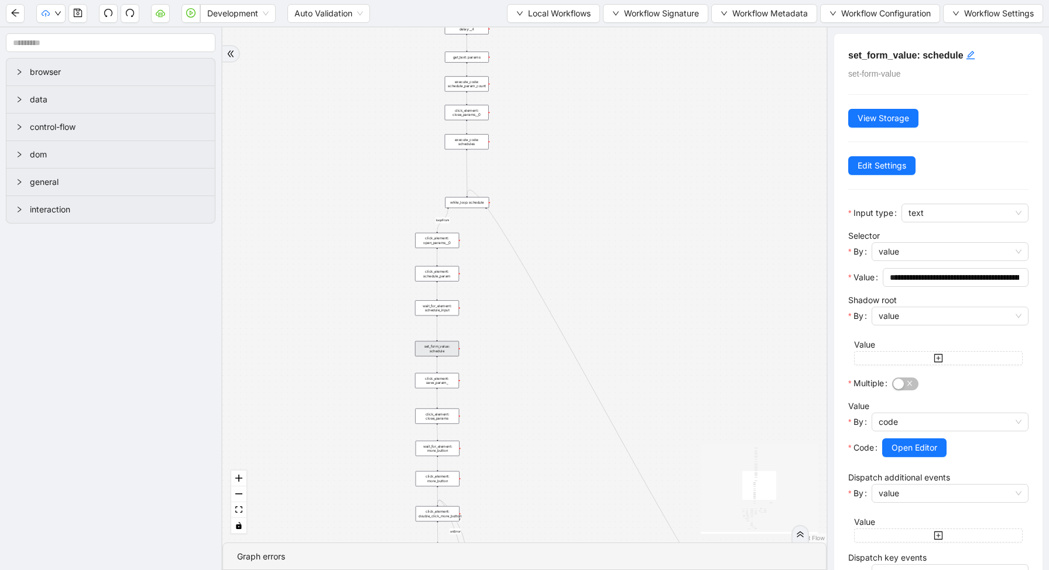
scroll to position [212, 0]
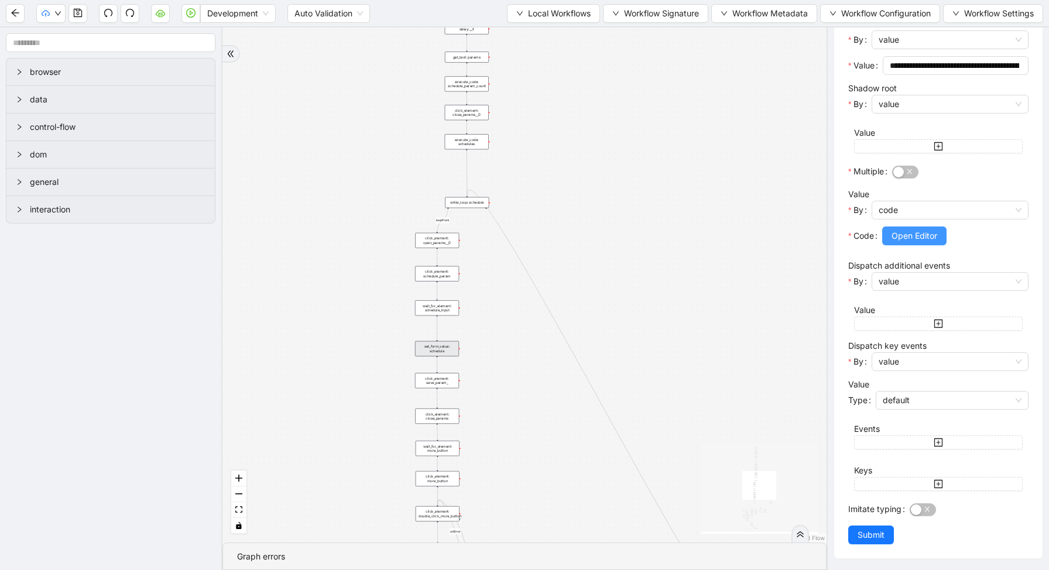
click at [905, 229] on span "Open Editor" at bounding box center [914, 235] width 46 height 13
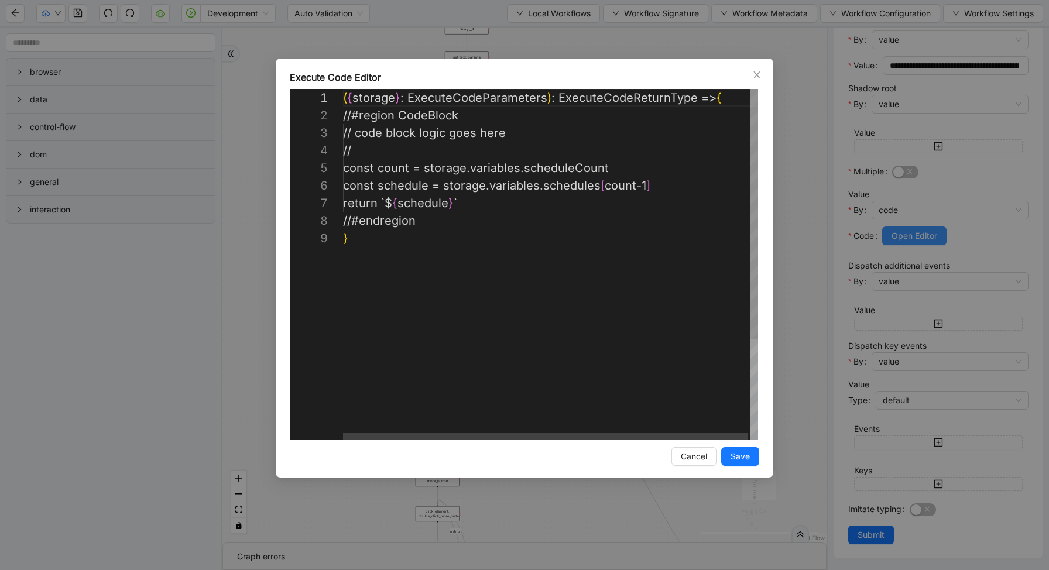
scroll to position [140, 0]
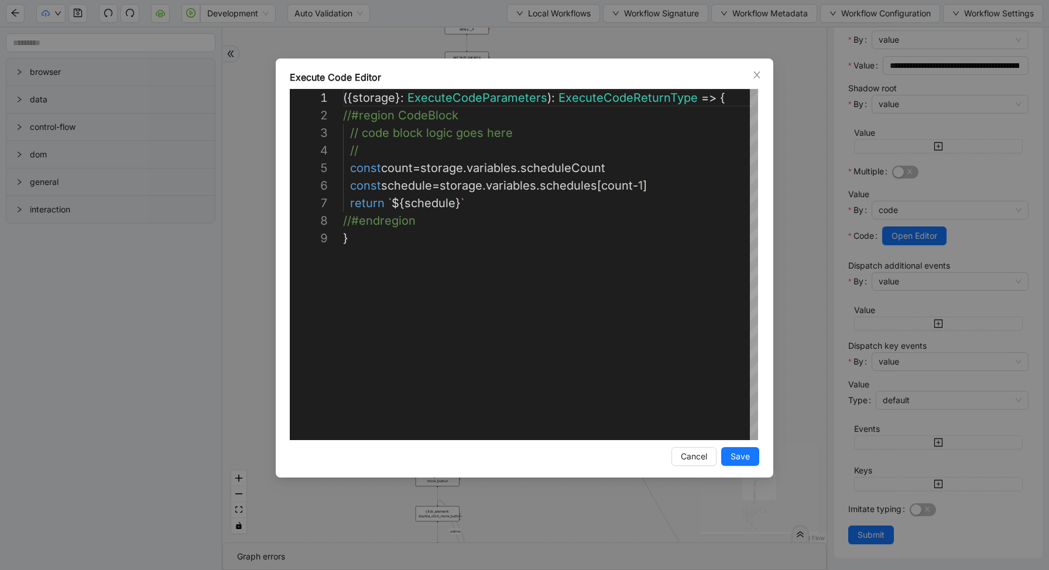
click at [812, 233] on div "**********" at bounding box center [524, 285] width 1049 height 570
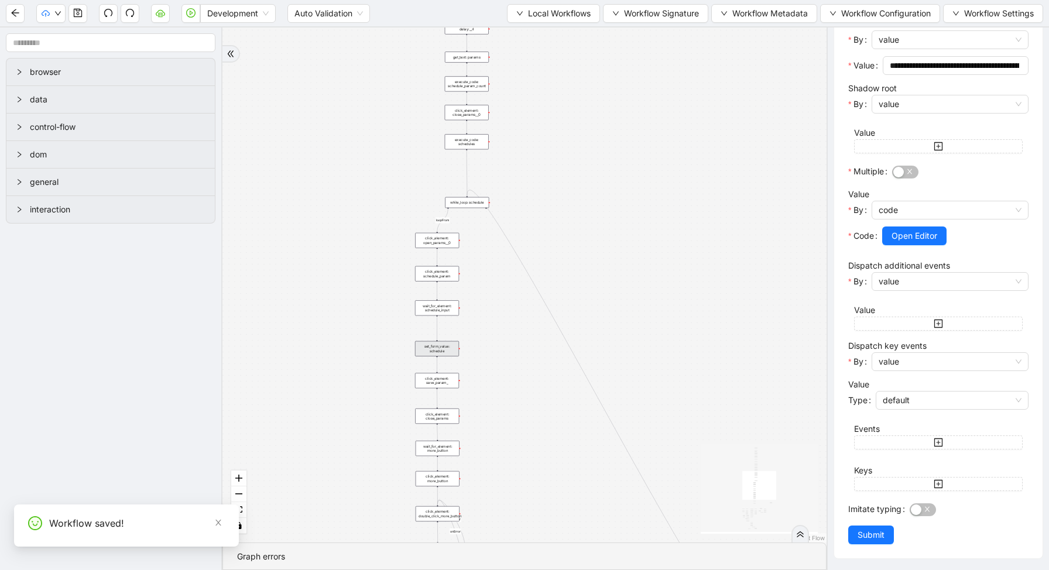
scroll to position [0, 0]
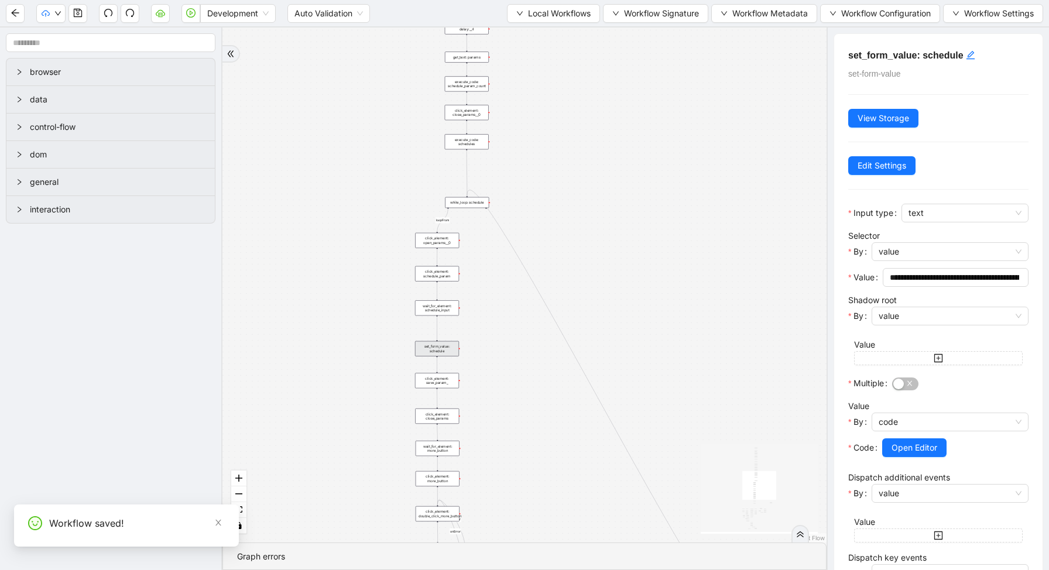
click at [695, 255] on div "fallback enable_retry has_error fallback is_selected fallback create_schedule_d…" at bounding box center [524, 285] width 604 height 515
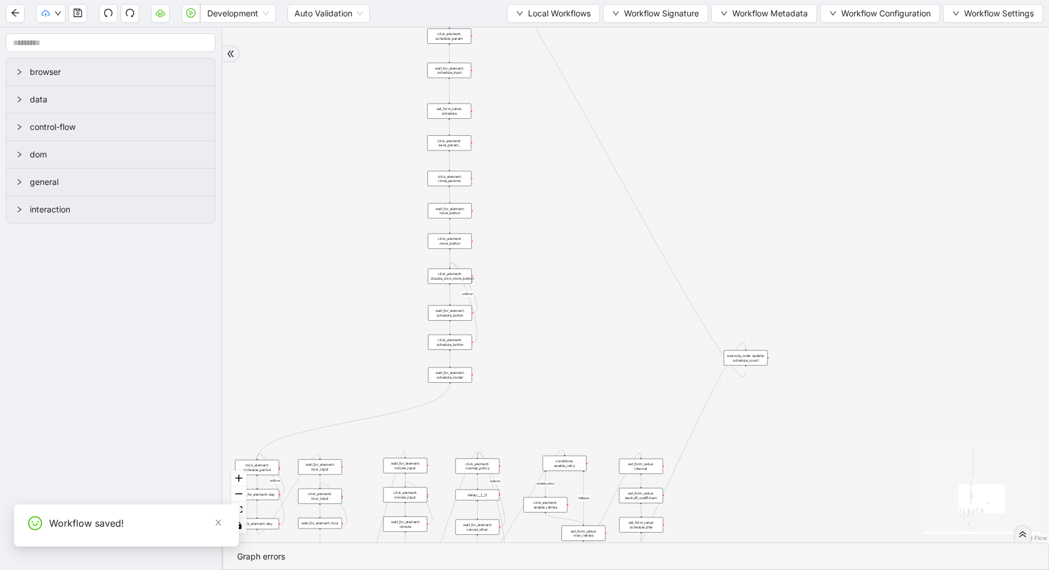
drag, startPoint x: 545, startPoint y: 464, endPoint x: 561, endPoint y: 140, distance: 324.0
click at [561, 147] on div "fallback enable_retry has_error fallback is_selected fallback create_schedule_d…" at bounding box center [635, 285] width 826 height 515
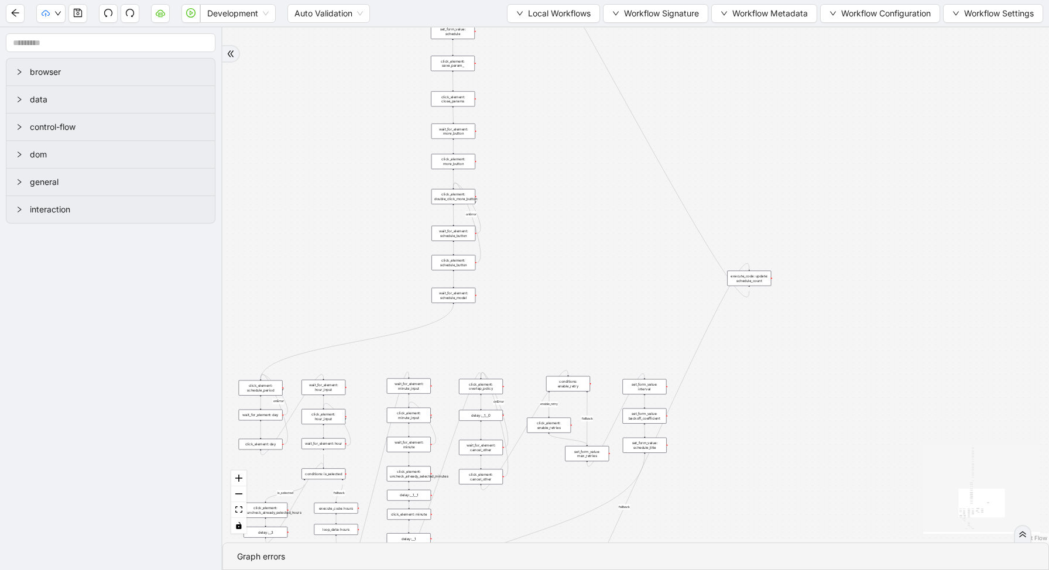
drag, startPoint x: 550, startPoint y: 233, endPoint x: 674, endPoint y: 235, distance: 124.1
click at [671, 235] on div "fallback enable_retry has_error fallback is_selected fallback create_schedule_d…" at bounding box center [635, 285] width 826 height 515
